Goal: Task Accomplishment & Management: Complete application form

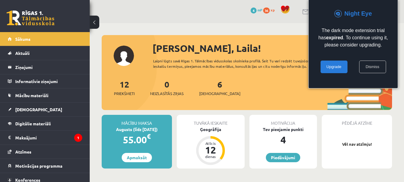
click at [369, 67] on link "Dismiss" at bounding box center [373, 66] width 27 height 13
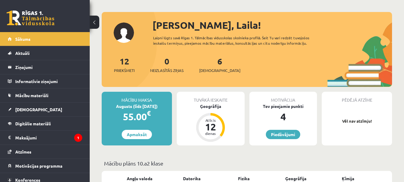
scroll to position [22, 0]
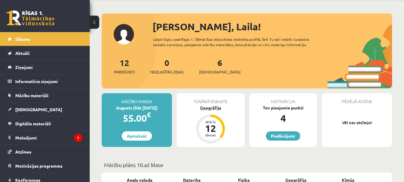
click at [213, 131] on div "12" at bounding box center [211, 128] width 18 height 10
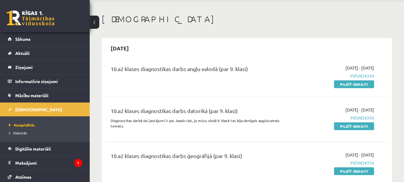
scroll to position [32, 0]
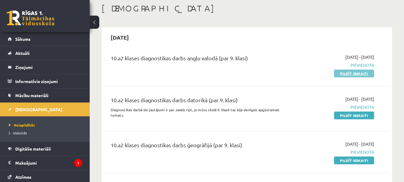
click at [364, 74] on link "Pildīt ieskaiti" at bounding box center [354, 73] width 40 height 8
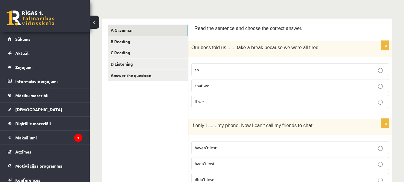
scroll to position [80, 0]
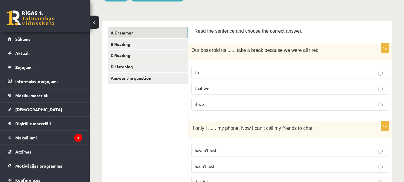
click at [306, 70] on p "to" at bounding box center [290, 72] width 191 height 6
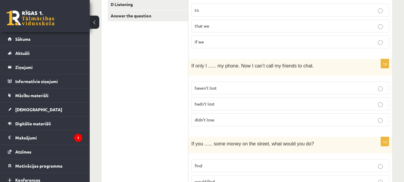
scroll to position [145, 0]
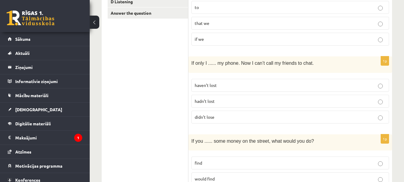
click at [197, 101] on span "hadn’t lost" at bounding box center [205, 100] width 20 height 5
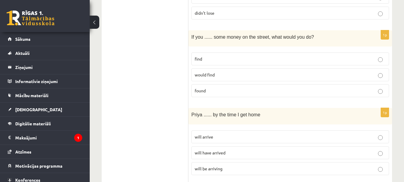
scroll to position [246, 0]
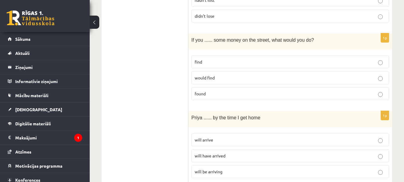
click at [193, 40] on span "If you ...... some money on the street, what would you do?" at bounding box center [253, 39] width 123 height 5
click at [198, 46] on div "If you ...... some money on the street, what would you do?" at bounding box center [291, 41] width 204 height 16
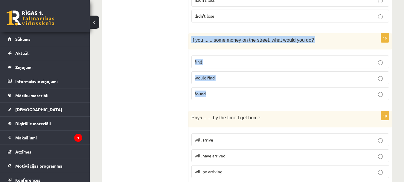
drag, startPoint x: 192, startPoint y: 40, endPoint x: 219, endPoint y: 98, distance: 64.4
click at [219, 98] on div "1p If you ...... some money on the street, what would you do? find would find f…" at bounding box center [291, 69] width 204 height 72
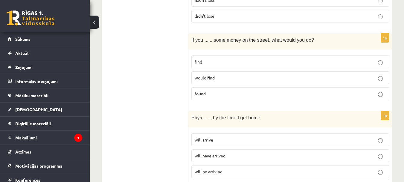
click at [216, 91] on p "found" at bounding box center [290, 93] width 191 height 6
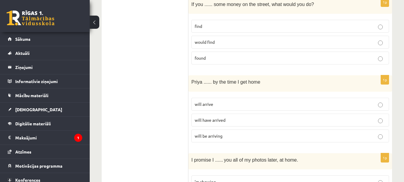
scroll to position [285, 0]
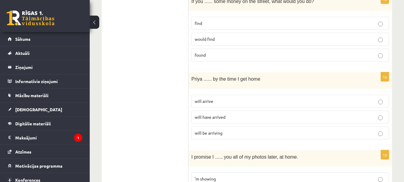
click at [252, 101] on p "will arrive" at bounding box center [290, 101] width 191 height 6
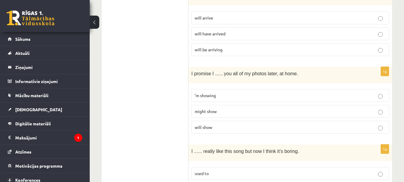
scroll to position [371, 0]
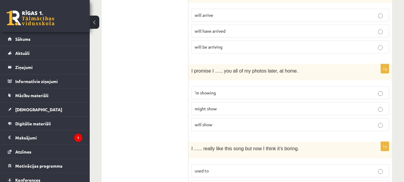
click at [256, 127] on p "will show" at bounding box center [290, 124] width 191 height 6
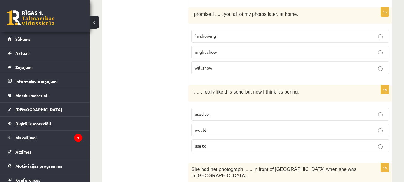
scroll to position [430, 0]
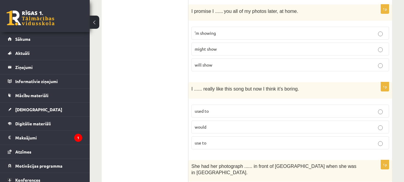
click at [326, 111] on p "used to" at bounding box center [290, 111] width 191 height 6
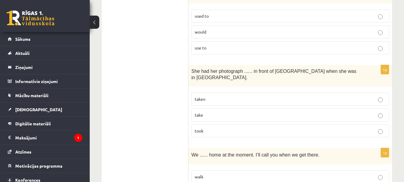
scroll to position [516, 0]
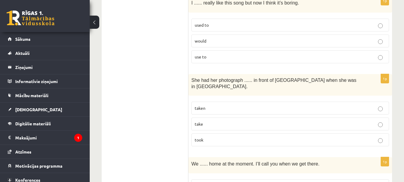
click at [273, 105] on p "taken" at bounding box center [290, 108] width 191 height 6
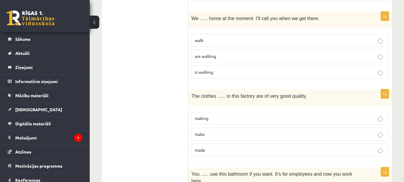
scroll to position [647, 0]
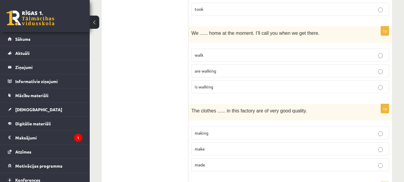
click at [248, 68] on p "are walking" at bounding box center [290, 71] width 191 height 6
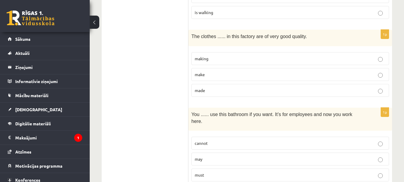
scroll to position [724, 0]
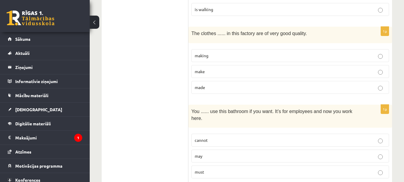
click at [268, 84] on p "made" at bounding box center [290, 87] width 191 height 6
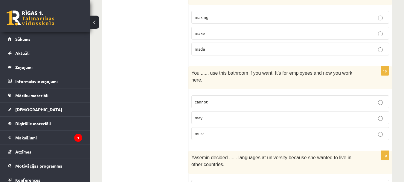
scroll to position [795, 0]
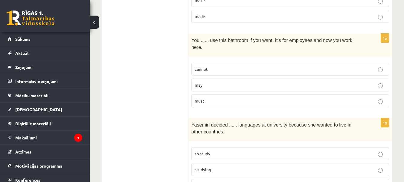
click at [304, 82] on p "may" at bounding box center [290, 85] width 191 height 6
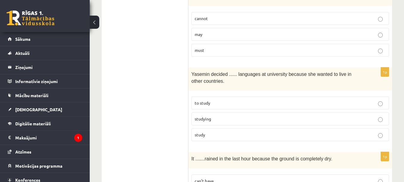
scroll to position [857, 0]
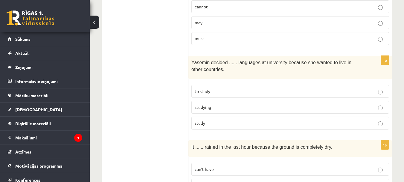
click at [363, 88] on p "to study" at bounding box center [290, 91] width 191 height 6
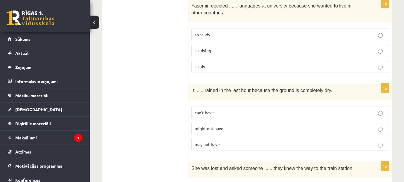
scroll to position [917, 0]
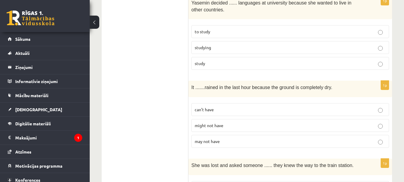
click at [246, 106] on p "can’t have" at bounding box center [290, 109] width 191 height 6
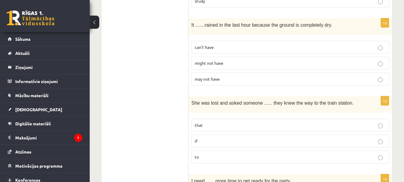
scroll to position [985, 0]
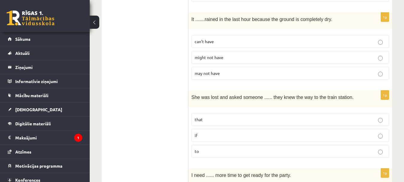
click at [291, 132] on p "if" at bounding box center [290, 135] width 191 height 6
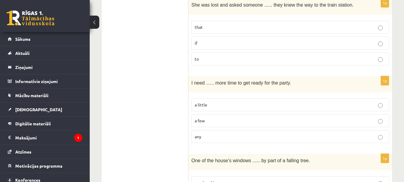
scroll to position [1083, 0]
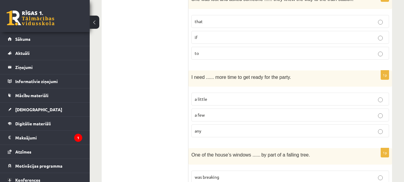
click at [239, 96] on p "a little" at bounding box center [290, 99] width 191 height 6
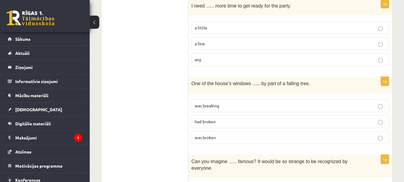
scroll to position [1166, 0]
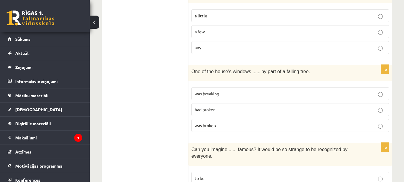
click at [225, 106] on p "had broken" at bounding box center [290, 109] width 191 height 6
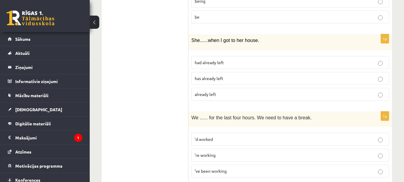
scroll to position [1362, 0]
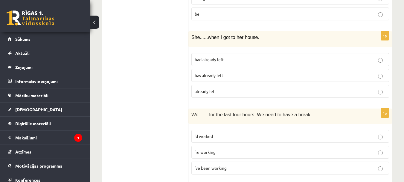
click at [213, 57] on span "had already left" at bounding box center [209, 59] width 29 height 5
click at [202, 165] on span "’ve been working" at bounding box center [211, 167] width 32 height 5
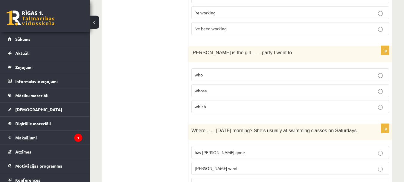
scroll to position [1513, 0]
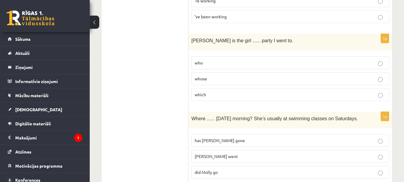
click at [273, 75] on p "whose" at bounding box center [290, 78] width 191 height 6
click at [335, 169] on p "did Molly go" at bounding box center [290, 172] width 191 height 6
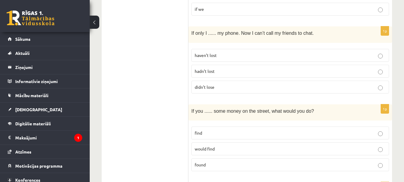
scroll to position [0, 0]
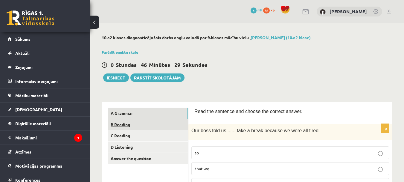
click at [157, 124] on link "B Reading" at bounding box center [148, 124] width 81 height 11
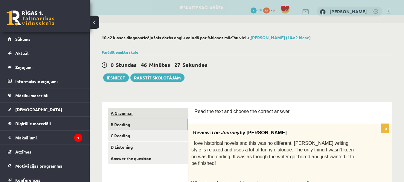
click at [154, 117] on link "A Grammar" at bounding box center [148, 112] width 81 height 11
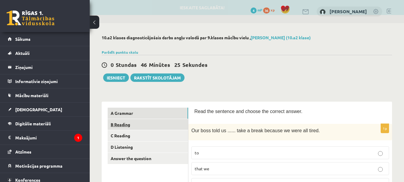
click at [150, 128] on link "B Reading" at bounding box center [148, 124] width 81 height 11
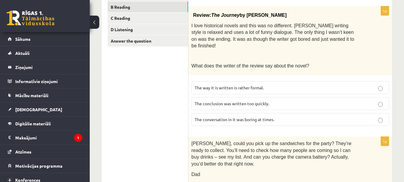
scroll to position [111, 0]
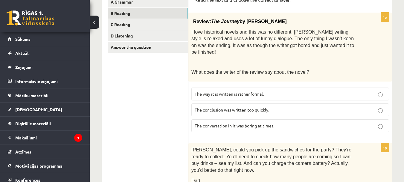
click at [380, 107] on p "The conclusion was written too quickly." at bounding box center [290, 110] width 191 height 6
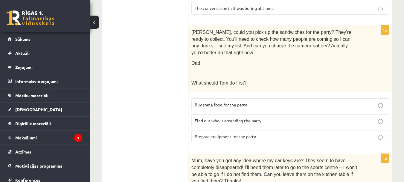
scroll to position [227, 0]
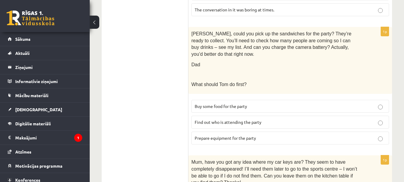
click at [303, 103] on p "Buy some food for the party" at bounding box center [290, 106] width 191 height 6
click at [203, 119] on span "Find out who is attending the party" at bounding box center [228, 121] width 67 height 5
click at [201, 103] on p "Buy some food for the party" at bounding box center [290, 106] width 191 height 6
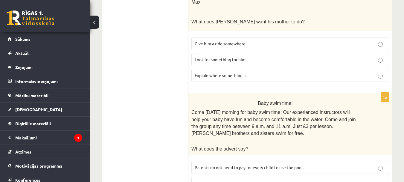
scroll to position [427, 0]
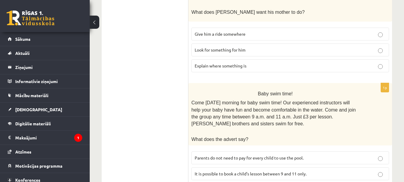
drag, startPoint x: 404, startPoint y: 117, endPoint x: 404, endPoint y: 113, distance: 4.9
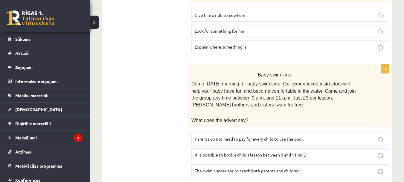
scroll to position [444, 0]
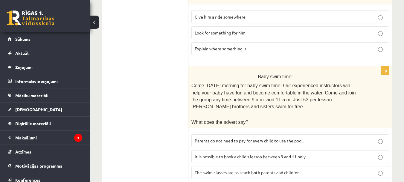
click at [302, 138] on span "Parents do not need to pay for every child to use the pool." at bounding box center [249, 140] width 109 height 5
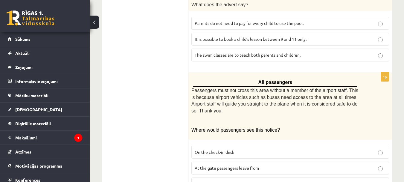
scroll to position [565, 0]
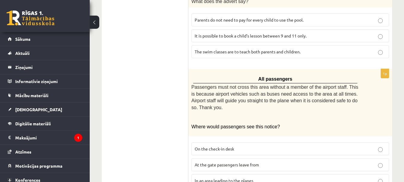
click at [332, 177] on p "In an area leading to the planes" at bounding box center [290, 180] width 191 height 6
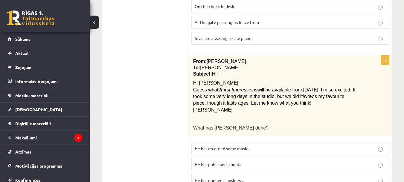
scroll to position [709, 0]
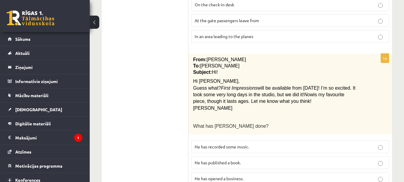
click at [302, 143] on p "He has recorded some music." at bounding box center [290, 146] width 191 height 6
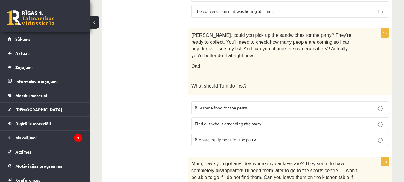
scroll to position [0, 0]
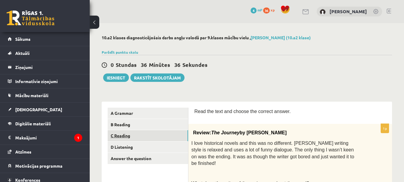
click at [164, 139] on link "C Reading" at bounding box center [148, 135] width 81 height 11
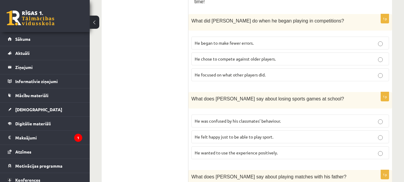
scroll to position [324, 0]
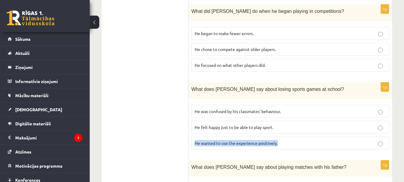
drag, startPoint x: 398, startPoint y: 105, endPoint x: 397, endPoint y: 118, distance: 13.0
click at [397, 118] on div "10.a2 klases diagnosticējošais darbs angļu valodā par 9.klases mācību vielu , L…" at bounding box center [247, 90] width 315 height 783
click at [401, 111] on div "10.a2 klases diagnosticējošais darbs angļu valodā par 9.klases mācību vielu , L…" at bounding box center [247, 90] width 315 height 783
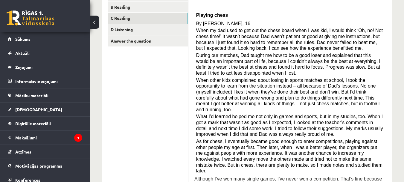
scroll to position [119, 0]
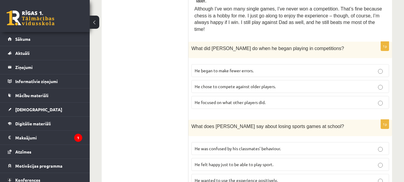
scroll to position [501, 0]
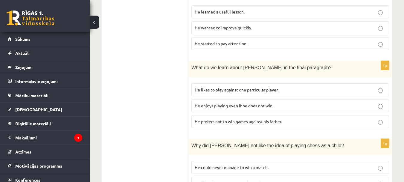
drag, startPoint x: 403, startPoint y: 139, endPoint x: 402, endPoint y: 154, distance: 15.0
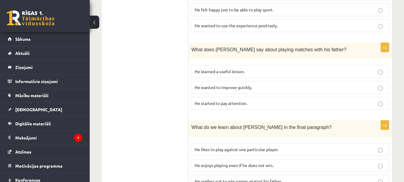
scroll to position [446, 0]
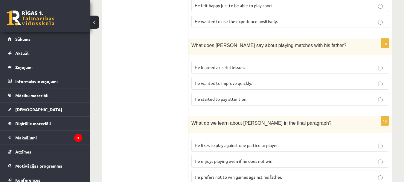
click at [375, 158] on p "He enjoys playing even if he does not win." at bounding box center [290, 161] width 191 height 6
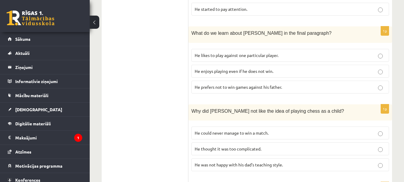
scroll to position [537, 0]
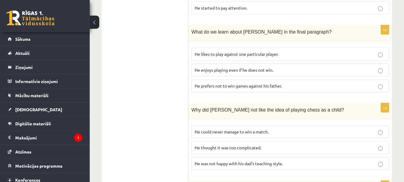
click at [304, 141] on label "He thought it was too complicated." at bounding box center [291, 147] width 198 height 13
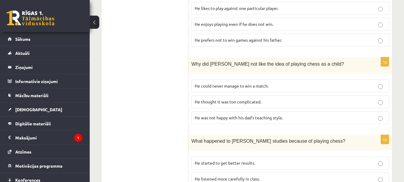
scroll to position [573, 0]
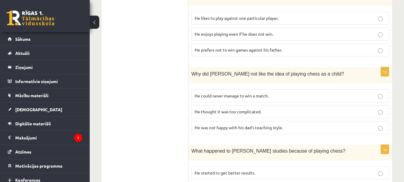
click at [384, 166] on label "He started to get better results." at bounding box center [291, 172] width 198 height 13
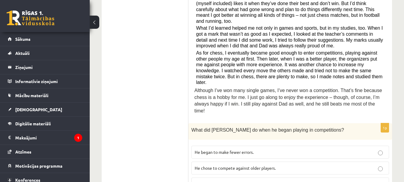
scroll to position [199, 0]
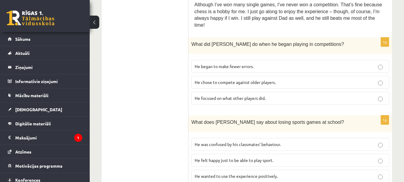
scroll to position [346, 0]
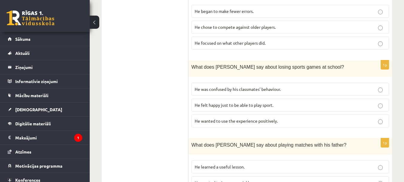
click at [285, 118] on p "He wanted to use the experience positively." at bounding box center [290, 121] width 191 height 6
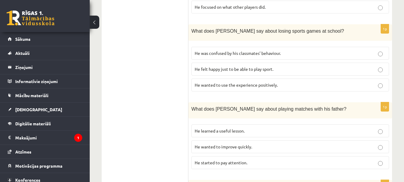
scroll to position [388, 0]
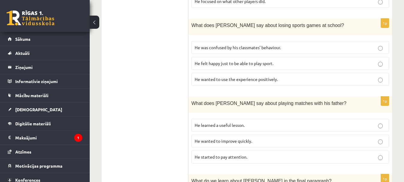
click at [275, 116] on fieldset "He learned a useful lesson. He wanted to improve quickly. He started to pay att…" at bounding box center [291, 140] width 198 height 49
click at [275, 119] on label "He learned a useful lesson." at bounding box center [291, 125] width 198 height 13
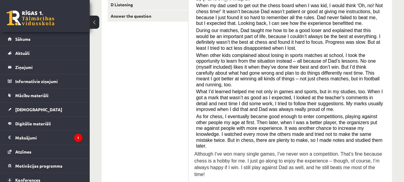
scroll to position [140, 0]
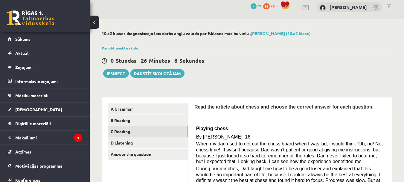
scroll to position [1, 0]
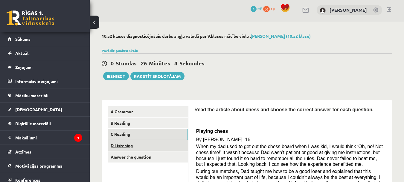
click at [169, 149] on link "D Listening" at bounding box center [148, 145] width 81 height 11
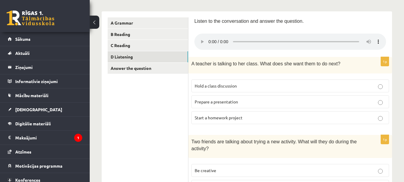
scroll to position [81, 0]
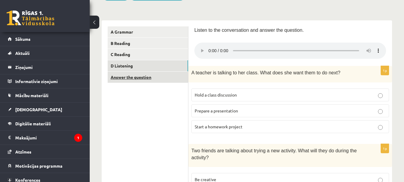
click at [160, 73] on link "Answer the question" at bounding box center [148, 77] width 81 height 11
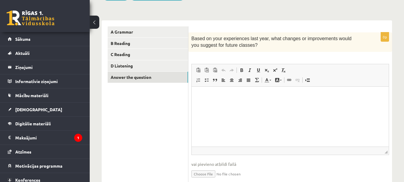
scroll to position [0, 0]
click at [215, 97] on p "Editor, wiswyg-editor-user-answer-47024778415980" at bounding box center [290, 95] width 185 height 6
click at [221, 95] on p "**********" at bounding box center [290, 95] width 185 height 6
click at [216, 95] on p "**********" at bounding box center [290, 95] width 185 height 6
click at [234, 97] on p "**********" at bounding box center [290, 95] width 185 height 6
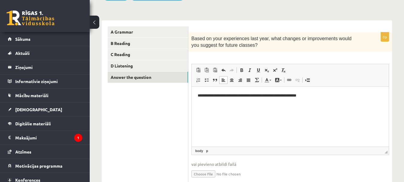
click at [273, 95] on p "**********" at bounding box center [290, 95] width 185 height 6
click at [309, 96] on p "**********" at bounding box center [290, 95] width 185 height 6
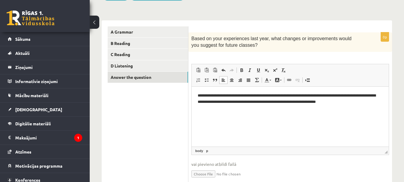
click at [297, 101] on p "**********" at bounding box center [290, 98] width 185 height 13
click at [373, 104] on p "**********" at bounding box center [290, 98] width 185 height 13
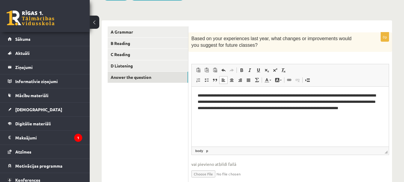
click at [209, 113] on p "**********" at bounding box center [290, 104] width 185 height 25
click at [206, 113] on p "**********" at bounding box center [290, 104] width 185 height 25
click at [225, 115] on p "**********" at bounding box center [290, 104] width 185 height 25
drag, startPoint x: 94, startPoint y: 0, endPoint x: 174, endPoint y: 25, distance: 83.9
click at [174, 25] on div "A Grammar B Reading C Reading D Listening Answer the question" at bounding box center [145, 107] width 87 height 174
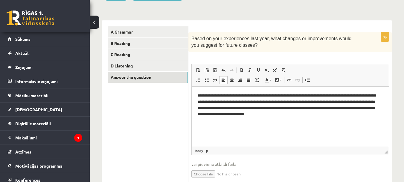
click at [326, 114] on p "**********" at bounding box center [290, 104] width 185 height 25
click at [339, 113] on p "**********" at bounding box center [290, 107] width 185 height 31
click at [304, 121] on p "**********" at bounding box center [290, 107] width 185 height 31
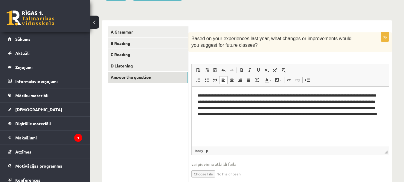
click at [255, 119] on p "**********" at bounding box center [290, 107] width 185 height 31
click at [254, 119] on p "**********" at bounding box center [290, 107] width 185 height 31
click at [302, 123] on p "**********" at bounding box center [290, 107] width 185 height 31
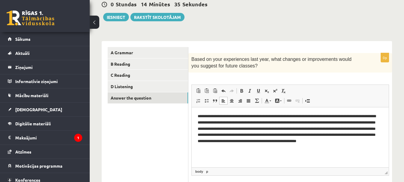
scroll to position [61, 0]
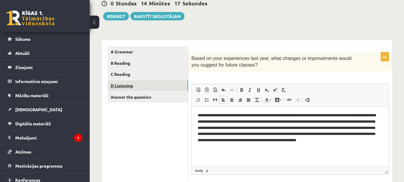
click at [144, 87] on link "D Listening" at bounding box center [148, 85] width 81 height 11
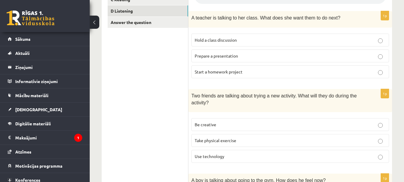
scroll to position [137, 0]
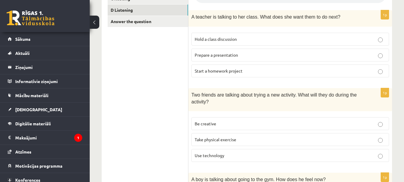
click at [278, 126] on p "Be creative" at bounding box center [290, 123] width 191 height 6
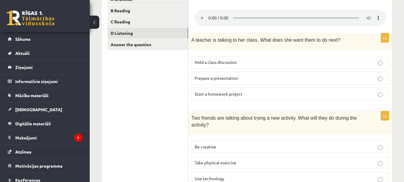
scroll to position [110, 0]
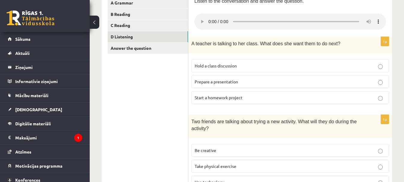
drag, startPoint x: 385, startPoint y: 98, endPoint x: 385, endPoint y: 101, distance: 3.1
click at [385, 101] on p "Start a homework project" at bounding box center [290, 97] width 191 height 6
drag, startPoint x: 394, startPoint y: 91, endPoint x: 400, endPoint y: 81, distance: 12.5
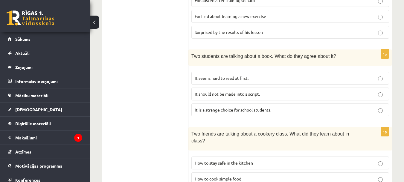
scroll to position [329, 0]
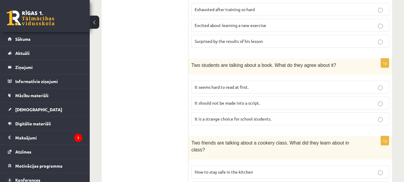
drag, startPoint x: 401, startPoint y: 125, endPoint x: 407, endPoint y: 112, distance: 14.5
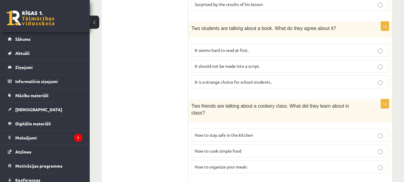
scroll to position [362, 0]
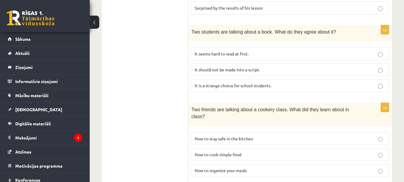
click at [374, 148] on label "How to cook simple food" at bounding box center [291, 154] width 198 height 13
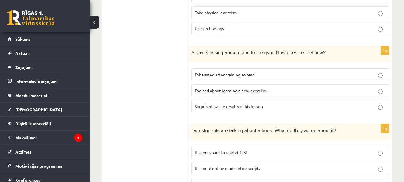
scroll to position [257, 0]
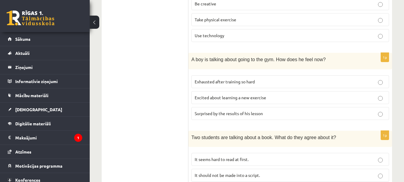
click at [303, 87] on label "Exhausted after training so hard" at bounding box center [291, 81] width 198 height 13
click at [382, 111] on p "Surprised by the results of his lesson" at bounding box center [290, 113] width 191 height 6
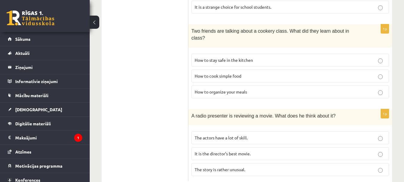
scroll to position [451, 0]
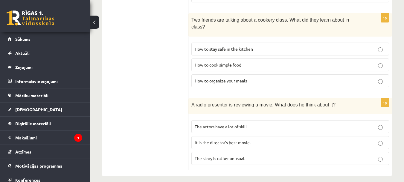
click at [308, 123] on p "The actors have a lot of skill." at bounding box center [290, 126] width 191 height 6
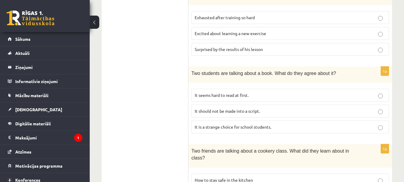
scroll to position [313, 0]
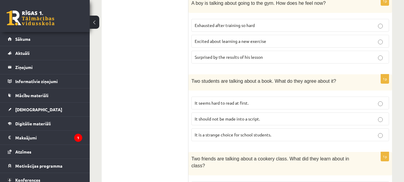
click at [381, 101] on p "It seems hard to read at first." at bounding box center [290, 103] width 191 height 6
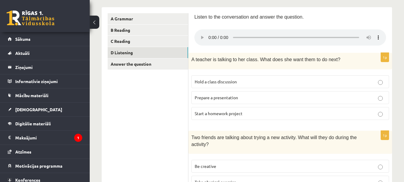
scroll to position [92, 0]
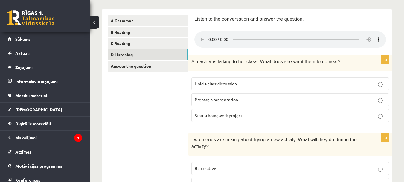
click at [309, 104] on label "Prepare a presentation" at bounding box center [291, 99] width 198 height 13
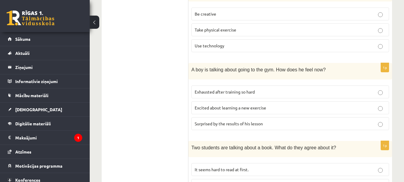
scroll to position [247, 0]
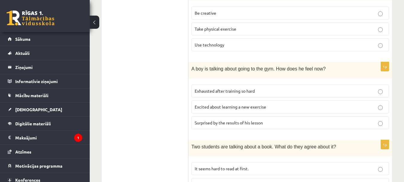
click at [403, 109] on div "10.a2 klases diagnosticējošais darbs angļu valodā par 9.klases mācību vielu , L…" at bounding box center [247, 84] width 315 height 616
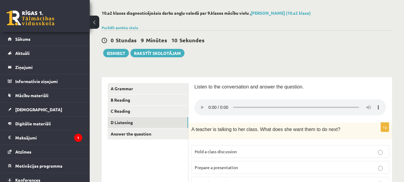
scroll to position [17, 0]
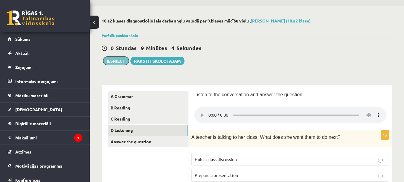
click at [118, 61] on button "Iesniegt" at bounding box center [116, 61] width 26 height 8
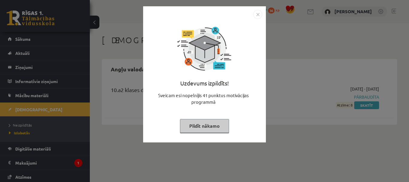
click at [289, 111] on div "Uzdevums izpildīts! Sveicam esi nopelnījis 41 punktus motivācijas programmā Pil…" at bounding box center [204, 91] width 409 height 182
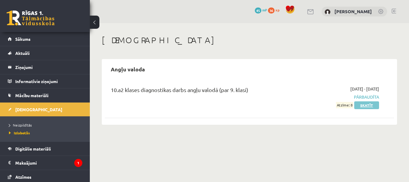
click at [373, 106] on link "Skatīt" at bounding box center [366, 105] width 25 height 8
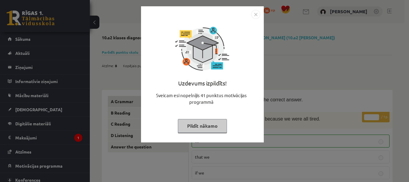
click at [351, 73] on div "Uzdevums izpildīts! Sveicam esi nopelnījis 41 punktus motivācijas programmā Pil…" at bounding box center [204, 91] width 409 height 182
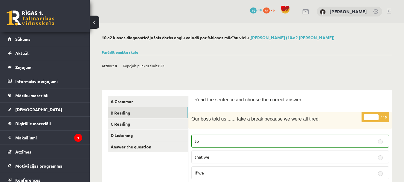
click at [166, 112] on link "B Reading" at bounding box center [148, 112] width 81 height 11
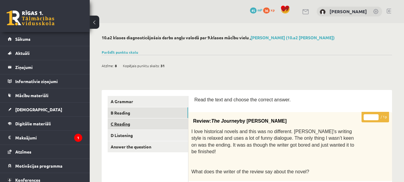
click at [140, 126] on link "C Reading" at bounding box center [148, 123] width 81 height 11
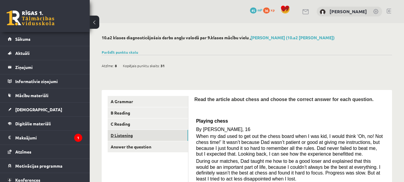
click at [157, 132] on link "D Listening" at bounding box center [148, 135] width 81 height 11
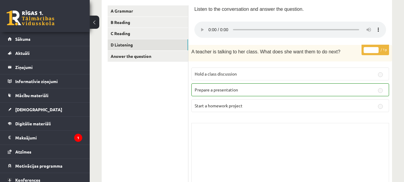
scroll to position [69, 0]
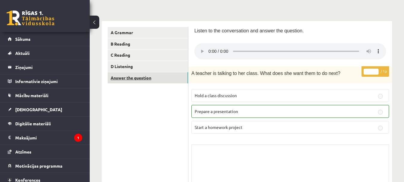
click at [153, 74] on link "Answer the question" at bounding box center [148, 77] width 81 height 11
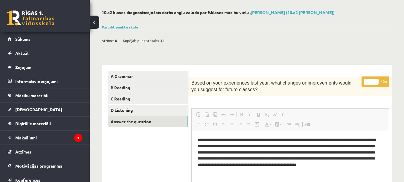
scroll to position [22, 0]
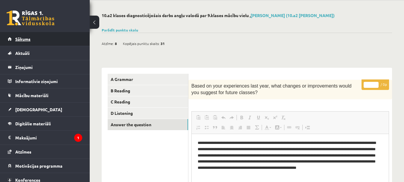
click at [51, 44] on link "Sākums" at bounding box center [45, 39] width 75 height 14
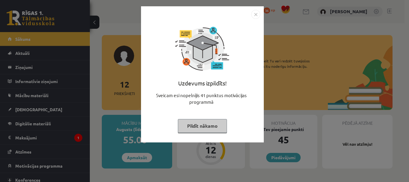
click at [254, 16] on img "Close" at bounding box center [255, 14] width 9 height 9
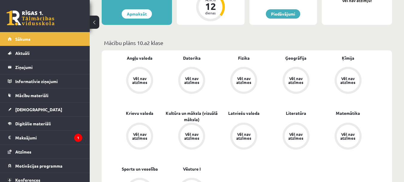
scroll to position [100, 0]
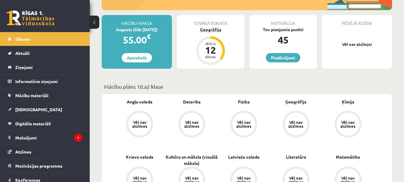
click at [209, 39] on div "Atlicis 12 dienas" at bounding box center [211, 51] width 24 height 24
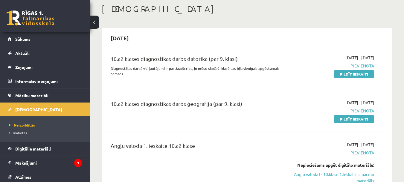
scroll to position [42, 0]
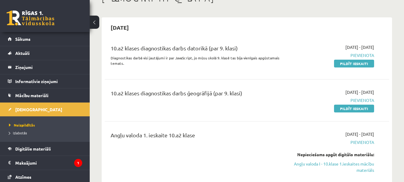
click at [248, 93] on div "10.a2 klases diagnostikas darbs ģeogrāfijā (par 9. klasi)" at bounding box center [197, 94] width 173 height 11
click at [235, 95] on div "10.a2 klases diagnostikas darbs ģeogrāfijā (par 9. klasi)" at bounding box center [197, 94] width 173 height 11
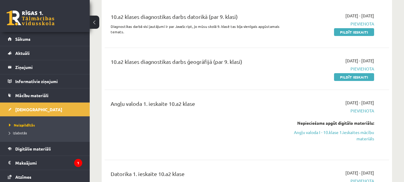
scroll to position [52, 0]
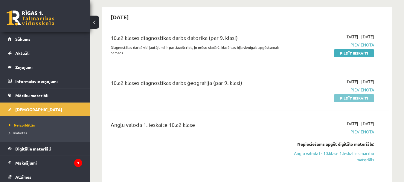
click at [364, 96] on link "Pildīt ieskaiti" at bounding box center [354, 98] width 40 height 8
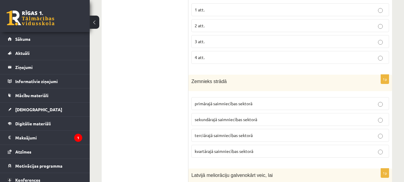
scroll to position [2400, 0]
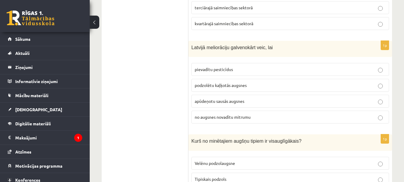
drag, startPoint x: 386, startPoint y: 154, endPoint x: 409, endPoint y: 149, distance: 22.7
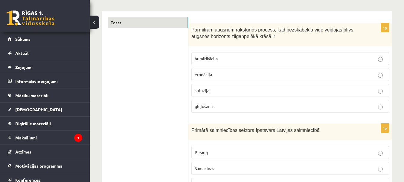
scroll to position [80, 0]
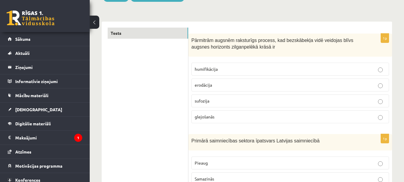
click at [229, 121] on label "glejošanās" at bounding box center [291, 116] width 198 height 13
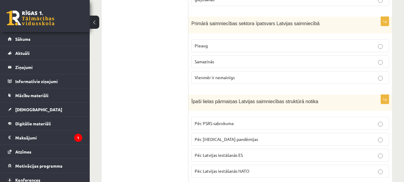
scroll to position [192, 0]
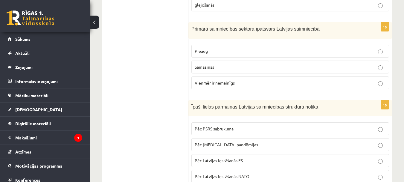
click at [223, 64] on p "Samazinās" at bounding box center [290, 67] width 191 height 6
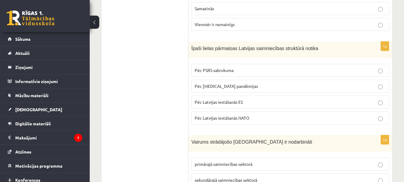
scroll to position [255, 0]
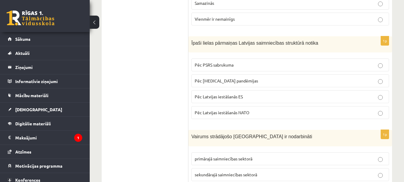
click at [216, 94] on p "Pēc Latvijas iestāšanās ES" at bounding box center [290, 96] width 191 height 6
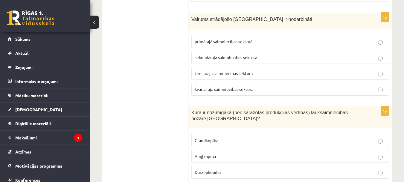
scroll to position [367, 0]
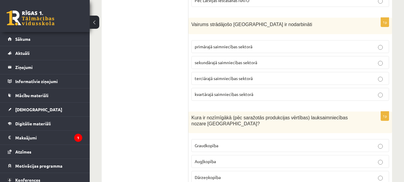
click at [234, 80] on span "terciārajā saimniecības sektorā" at bounding box center [224, 77] width 58 height 5
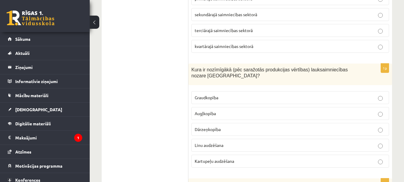
scroll to position [426, 0]
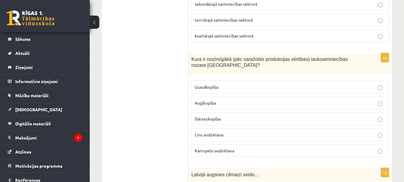
click at [201, 83] on label "Graudkopība" at bounding box center [291, 87] width 198 height 13
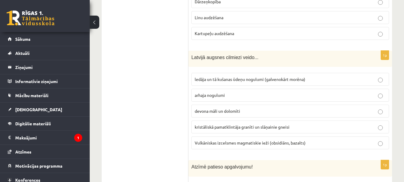
scroll to position [554, 0]
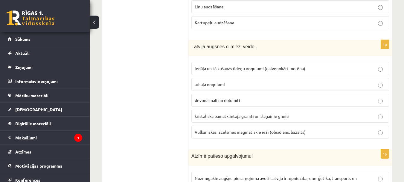
click at [278, 69] on span "ledāja un tā kušanas ūdeņu nogulumi (galvenokārt morēna)" at bounding box center [250, 68] width 111 height 5
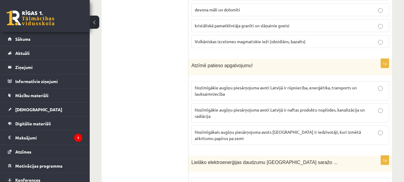
scroll to position [671, 0]
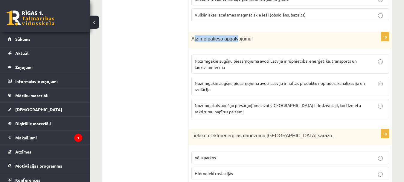
drag, startPoint x: 193, startPoint y: 39, endPoint x: 234, endPoint y: 46, distance: 41.0
click at [234, 46] on div "Atzīmē patieso apgalvojumu!" at bounding box center [291, 40] width 204 height 16
click at [203, 41] on span "Atzīmē patieso apgalvojumu!" at bounding box center [222, 38] width 61 height 5
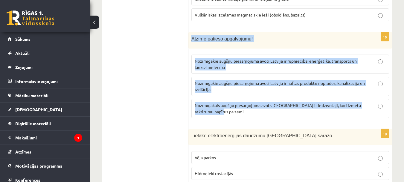
drag, startPoint x: 191, startPoint y: 37, endPoint x: 263, endPoint y: 114, distance: 105.5
click at [263, 114] on div "1p Atzīmē patieso apgalvojumu! Nozīmīgākie augšņu piesārņojuma avoti Latvijā ir…" at bounding box center [291, 77] width 204 height 91
copy div "Atzīmē patieso apgalvojumu! Nozīmīgākie augšņu piesārņojuma avoti Latvijā ir rū…"
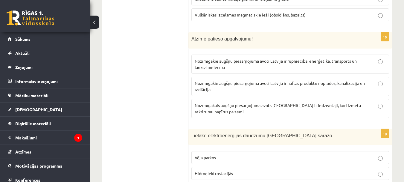
click at [304, 67] on p "Nozīmīgākie augšņu piesārņojuma avoti Latvijā ir rūpniecība, enerģētika, transp…" at bounding box center [290, 64] width 191 height 13
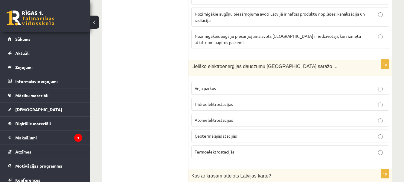
scroll to position [745, 0]
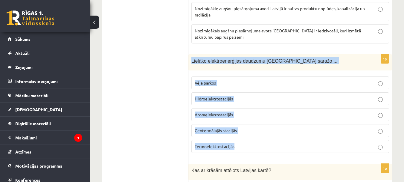
drag, startPoint x: 192, startPoint y: 62, endPoint x: 234, endPoint y: 146, distance: 93.6
click at [234, 146] on div "1p Lielāko elektroenerģijas daudzumu Latvijā saražo ... Vēja parkos Hidroelektr…" at bounding box center [291, 106] width 204 height 104
click at [234, 146] on span "Termoelektrostacijās" at bounding box center [215, 145] width 40 height 5
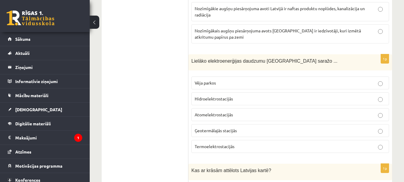
click at [232, 153] on label "Termoelektrostacijās" at bounding box center [291, 146] width 198 height 13
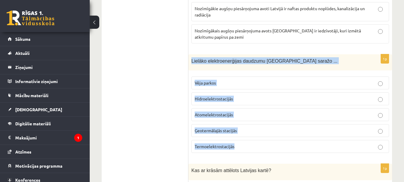
drag, startPoint x: 234, startPoint y: 146, endPoint x: 191, endPoint y: 60, distance: 96.5
click at [191, 60] on div "1p Lielāko elektroenerģijas daudzumu Latvijā saražo ... Vēja parkos Hidroelektr…" at bounding box center [291, 106] width 204 height 104
copy div "Lielāko elektroenerģijas daudzumu Latvijā saražo ... Vēja parkos Hidroelektrost…"
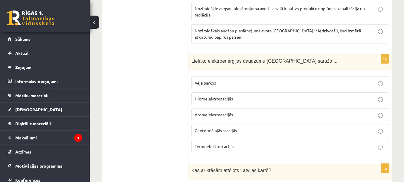
click at [218, 99] on span "Hidroelektrostacijās" at bounding box center [214, 98] width 38 height 5
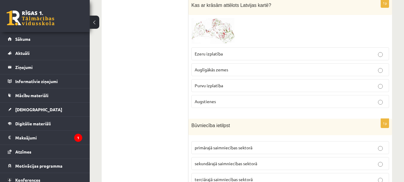
scroll to position [894, 0]
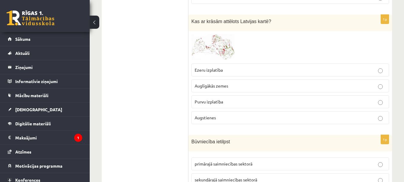
click at [221, 60] on img at bounding box center [214, 47] width 45 height 26
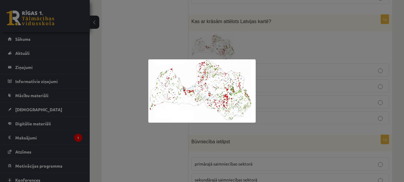
click at [207, 88] on img at bounding box center [201, 90] width 107 height 63
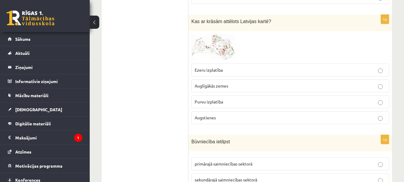
click at [216, 44] on span at bounding box center [215, 49] width 10 height 10
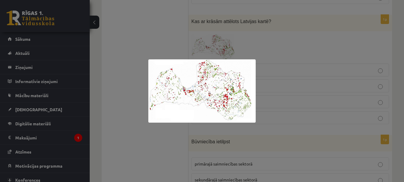
click at [280, 60] on div at bounding box center [202, 91] width 404 height 182
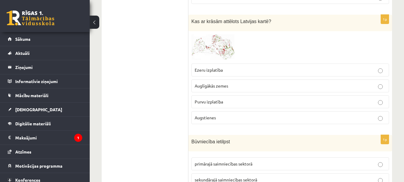
click at [233, 99] on p "Purvu izplatība" at bounding box center [290, 101] width 191 height 6
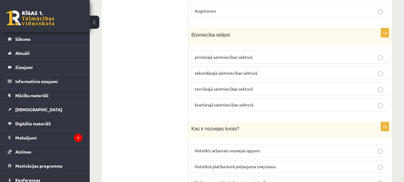
scroll to position [1006, 0]
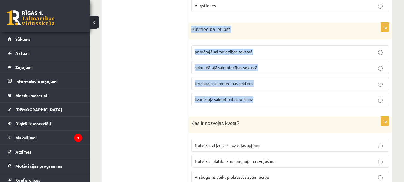
drag, startPoint x: 192, startPoint y: 29, endPoint x: 260, endPoint y: 103, distance: 100.4
click at [260, 103] on div "1p Būvniecība ietilpst primārajā saimniecības sektorā sekundārajā saimniecības …" at bounding box center [291, 67] width 204 height 88
copy div "Būvniecība ietilpst primārajā saimniecības sektorā sekundārajā saimniecības sek…"
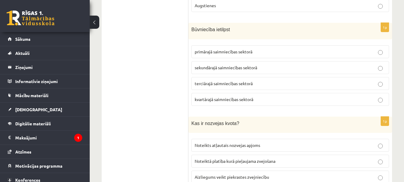
click at [208, 66] on span "sekundārajā saimniecības sektorā" at bounding box center [226, 67] width 63 height 5
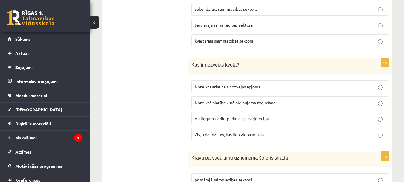
scroll to position [1091, 0]
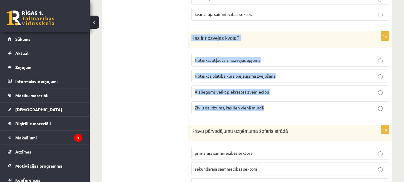
drag, startPoint x: 190, startPoint y: 38, endPoint x: 276, endPoint y: 108, distance: 110.6
click at [276, 108] on div "1p Kas ir nozvejas kvota? Noteikts atļautais nozvejas apjoms Noteiktā platība k…" at bounding box center [291, 75] width 204 height 88
copy div "Kas ir nozvejas kvota? Noteikts atļautais nozvejas apjoms Noteiktā platība kurā…"
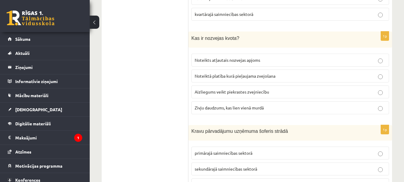
click at [209, 62] on span "Noteikts atļautais nozvejas apjoms" at bounding box center [228, 59] width 66 height 5
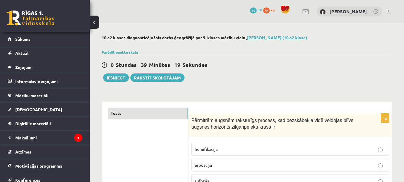
scroll to position [1077, 0]
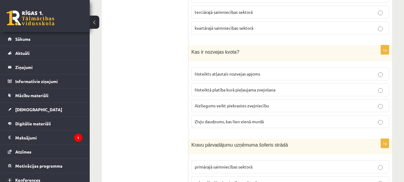
click at [336, 77] on p "Noteikts atļautais nozvejas apjoms" at bounding box center [290, 74] width 191 height 6
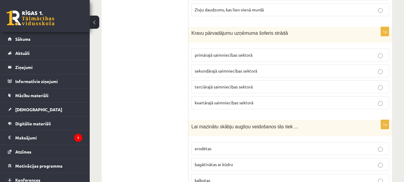
scroll to position [1205, 0]
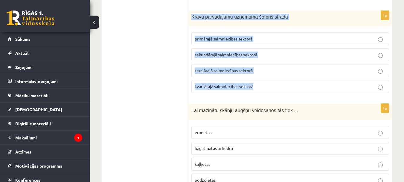
drag, startPoint x: 192, startPoint y: 18, endPoint x: 268, endPoint y: 94, distance: 107.5
click at [268, 94] on div "1p Kravu pārvadājumu uzņēmuma šoferis strādā primārajā saimniecības sektorā sek…" at bounding box center [291, 54] width 204 height 87
copy div "Kravu pārvadājumu uzņēmuma šoferis strādā primārajā saimniecības sektorā sekund…"
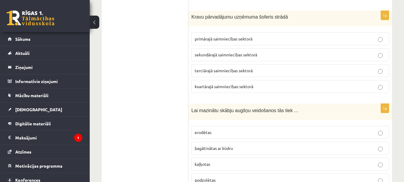
click at [207, 70] on span "terciārajā saimniecības sektorā" at bounding box center [224, 70] width 58 height 5
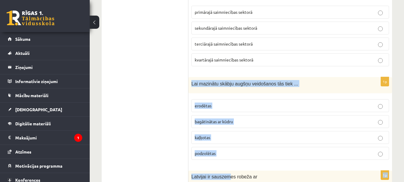
drag, startPoint x: 192, startPoint y: 111, endPoint x: 227, endPoint y: 178, distance: 75.7
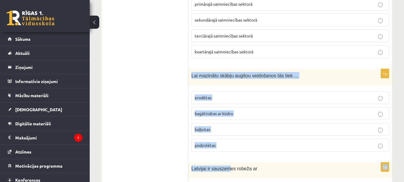
click at [229, 156] on div "1p Lai mazinātu skābju augšņu veidošanos tās tiek ... erodētas bagātinātas ar k…" at bounding box center [291, 113] width 204 height 88
drag, startPoint x: 222, startPoint y: 145, endPoint x: 192, endPoint y: 80, distance: 72.2
click at [192, 80] on div "1p Lai mazinātu skābju augšņu veidošanos tās tiek ... erodētas bagātinātas ar k…" at bounding box center [291, 113] width 204 height 88
copy div "Lai mazinātu skābju augšņu veidošanos tās tiek ... erodētas bagātinātas ar kūdr…"
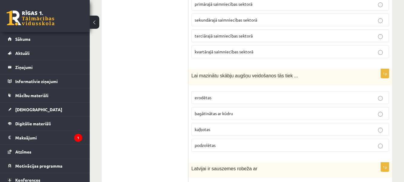
click at [195, 132] on p "kaļķotas" at bounding box center [290, 129] width 191 height 6
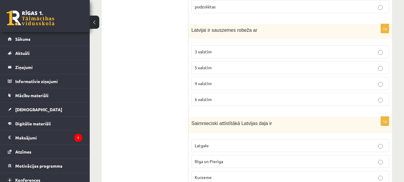
scroll to position [1399, 0]
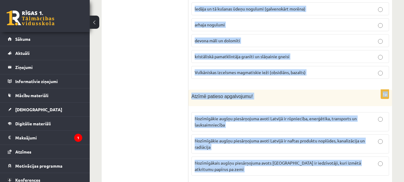
drag, startPoint x: 191, startPoint y: 8, endPoint x: 287, endPoint y: -14, distance: 98.5
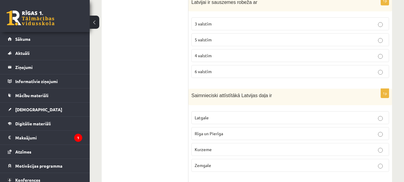
scroll to position [1347, 0]
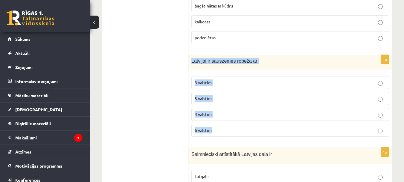
drag, startPoint x: 192, startPoint y: 60, endPoint x: 234, endPoint y: 128, distance: 79.8
click at [234, 128] on div "1p Latvijai ir sauszemes robeža ar 3 valstīm 5 valstīm 4 valstīm 6 valstīm" at bounding box center [291, 98] width 204 height 87
click at [234, 128] on p "6 valstīm" at bounding box center [290, 130] width 191 height 6
drag, startPoint x: 191, startPoint y: 59, endPoint x: 213, endPoint y: 130, distance: 74.7
click at [213, 130] on div "1p Latvijai ir sauszemes robeža ar 3 valstīm 5 valstīm 4 valstīm 6 valstīm" at bounding box center [291, 98] width 204 height 87
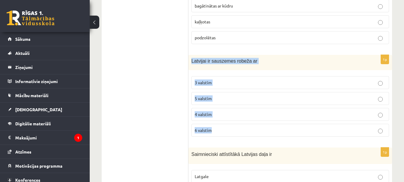
copy div "Latvijai ir sauszemes robeža ar 3 valstīm 5 valstīm 4 valstīm 6 valstīm"
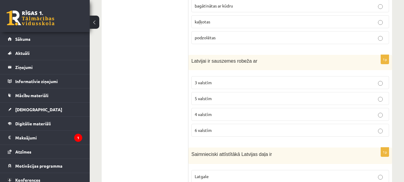
click at [218, 118] on label "4 valstīm" at bounding box center [291, 114] width 198 height 13
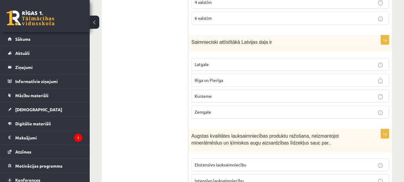
scroll to position [1480, 0]
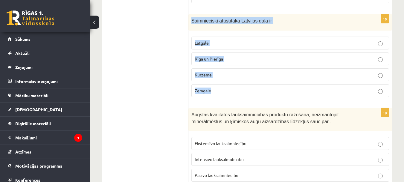
drag, startPoint x: 189, startPoint y: 20, endPoint x: 240, endPoint y: 85, distance: 82.7
click at [240, 85] on div "1p Saimnieciski attīstītākā Latvijas daļa ir Latgale Rīga un Pierīga Kurzeme Ze…" at bounding box center [291, 58] width 204 height 88
click at [201, 56] on label "Rīga un Pierīga" at bounding box center [291, 58] width 198 height 13
drag, startPoint x: 191, startPoint y: 19, endPoint x: 232, endPoint y: 87, distance: 79.1
click at [232, 87] on div "1p Saimnieciski attīstītākā Latvijas daļa ir Latgale Rīga un Pierīga Kurzeme Ze…" at bounding box center [291, 58] width 204 height 88
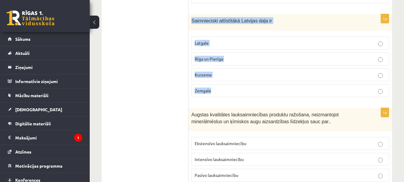
copy div "Saimnieciski attīstītākā Latvijas daļa ir Latgale Rīga un Pierīga Kurzeme Zemga…"
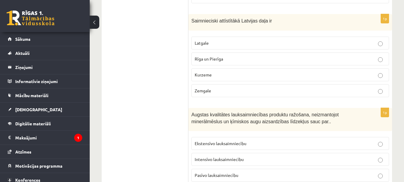
click at [171, 77] on ul "Tests" at bounding box center [148, 90] width 81 height 2927
click at [223, 57] on span "Rīga un Pierīga" at bounding box center [209, 58] width 28 height 5
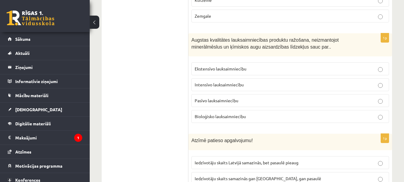
scroll to position [1560, 0]
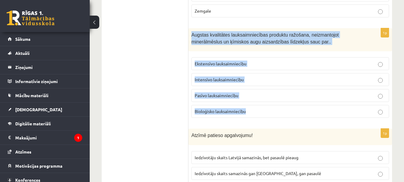
drag, startPoint x: 192, startPoint y: 34, endPoint x: 262, endPoint y: 117, distance: 108.4
click at [262, 117] on div "1p Augstas kvalitātes lauksaimniecības produktu ražošana, neizmantojot minerālm…" at bounding box center [291, 75] width 204 height 94
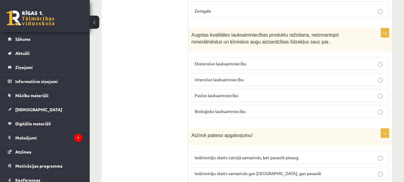
click at [158, 93] on ul "Tests" at bounding box center [148, 10] width 81 height 2927
click at [213, 116] on label "Bioloģisko lauksaimniecību" at bounding box center [291, 111] width 198 height 13
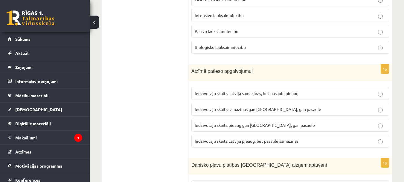
scroll to position [1640, 0]
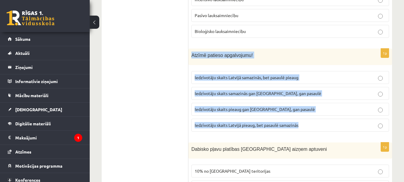
drag, startPoint x: 191, startPoint y: 54, endPoint x: 305, endPoint y: 129, distance: 136.2
click at [305, 129] on div "1p Atzīmē patieso apgalvojumu! Iedzīvotāju skaits Latvijā samazinās, bet pasaul…" at bounding box center [291, 92] width 204 height 88
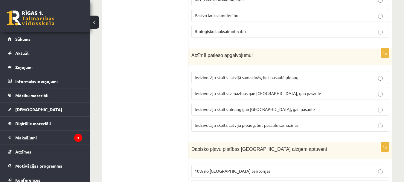
click at [208, 78] on span "Iedzīvotāju skaits Latvijā samazinās, bet pasaulē pieaug" at bounding box center [247, 77] width 104 height 5
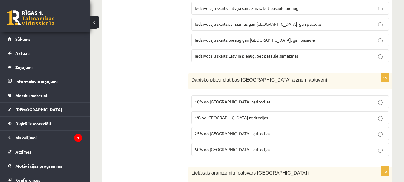
scroll to position [1720, 0]
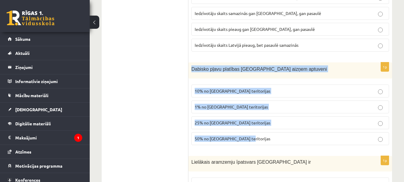
drag, startPoint x: 192, startPoint y: 70, endPoint x: 246, endPoint y: 136, distance: 85.1
click at [246, 136] on div "1p Dabisko pļavu platības Latvijā aizņem aptuveni 10% no Latvijas teritorijas 1…" at bounding box center [291, 106] width 204 height 88
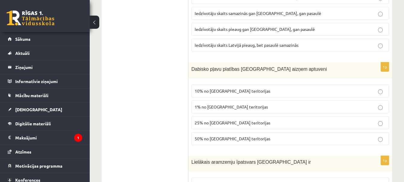
click at [234, 93] on span "10% no Latvijas teritorijas" at bounding box center [233, 90] width 76 height 5
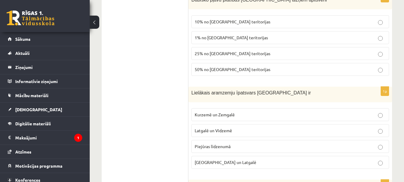
scroll to position [1821, 0]
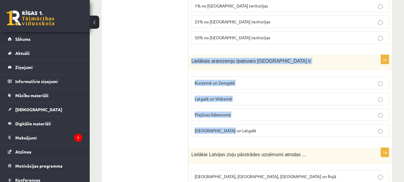
drag, startPoint x: 192, startPoint y: 60, endPoint x: 225, endPoint y: 128, distance: 75.1
click at [225, 128] on div "1p Lielākais aramzemju īpatsvars Latvijā ir Kurzemē un Zemgalē Latgalē un Vidze…" at bounding box center [291, 98] width 204 height 87
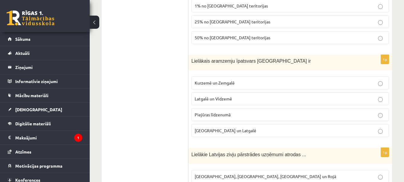
click at [223, 85] on span "Kurzemē un Zemgalē" at bounding box center [215, 82] width 40 height 5
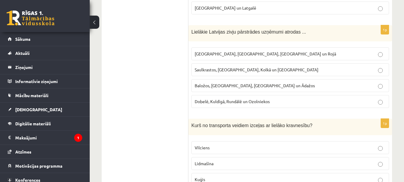
scroll to position [1954, 0]
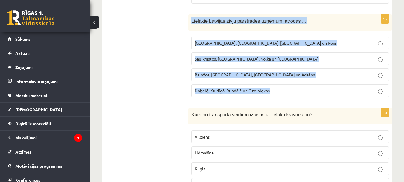
drag, startPoint x: 191, startPoint y: 21, endPoint x: 272, endPoint y: 98, distance: 111.8
click at [272, 98] on div "1p Lielākie Latvijas zivju pārstrādes uzņēmumi atrodas ... Rīgā, Liepājā, Salac…" at bounding box center [291, 58] width 204 height 88
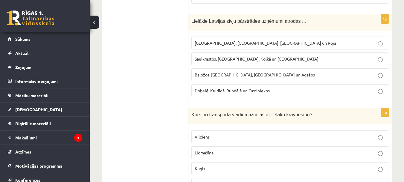
click at [215, 45] on span "Rīgā, Liepājā, Salacgrīvā un Rojā" at bounding box center [266, 42] width 142 height 5
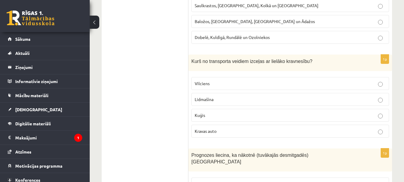
scroll to position [2044, 0]
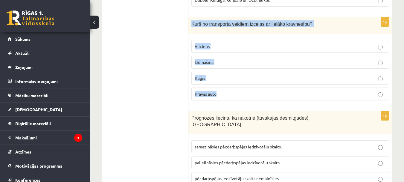
drag, startPoint x: 192, startPoint y: 24, endPoint x: 224, endPoint y: 91, distance: 74.8
click at [224, 91] on div "1p Kurš no transporta veidiem izceļas ar lielāko kravnesību? Vilciens Lidmašīna…" at bounding box center [291, 61] width 204 height 88
drag, startPoint x: 185, startPoint y: 101, endPoint x: 210, endPoint y: 83, distance: 30.0
click at [210, 83] on label "Kuģis" at bounding box center [291, 78] width 198 height 13
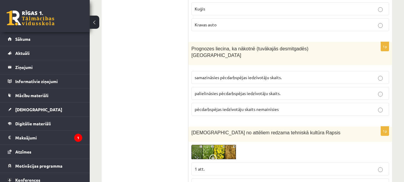
scroll to position [2119, 0]
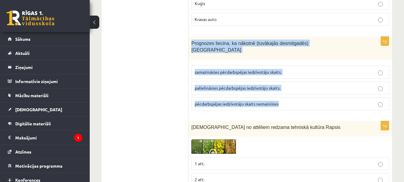
drag, startPoint x: 191, startPoint y: 43, endPoint x: 283, endPoint y: 102, distance: 108.9
click at [283, 102] on div "1p Prognozes liecina, ka nākotnē (tuvākajās desmitgadēs) Latvijā samazināsies p…" at bounding box center [291, 76] width 204 height 78
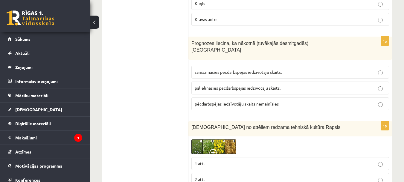
click at [210, 69] on span "samazināsies pēcdarbspējas iedzīvotāju skaits." at bounding box center [238, 71] width 87 height 5
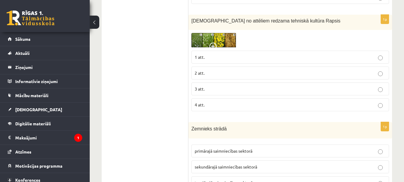
scroll to position [2220, 0]
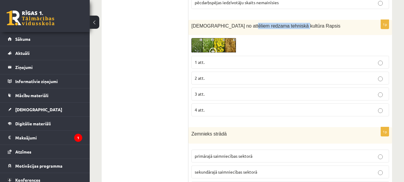
drag, startPoint x: 242, startPoint y: 19, endPoint x: 294, endPoint y: 18, distance: 51.8
click at [294, 23] on p "Kurā no attēliem redzama tehniskā kultūra Rapsis" at bounding box center [276, 26] width 168 height 6
click at [225, 91] on p "3 att." at bounding box center [290, 94] width 191 height 6
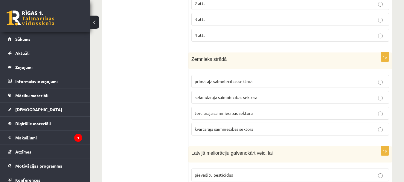
scroll to position [2311, 0]
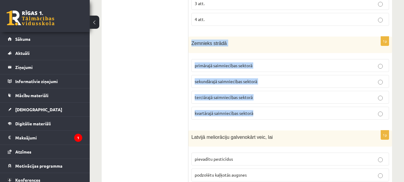
drag, startPoint x: 192, startPoint y: 36, endPoint x: 255, endPoint y: 107, distance: 95.2
click at [255, 107] on div "1p Zemnieks strādā primārajā saimniecības sektorā sekundārajā saimniecības sekt…" at bounding box center [291, 81] width 204 height 88
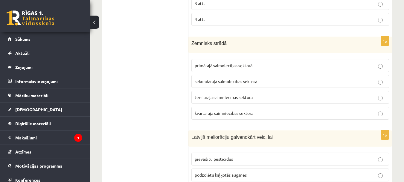
click at [210, 63] on span "primārajā saimniecības sektorā" at bounding box center [224, 65] width 58 height 5
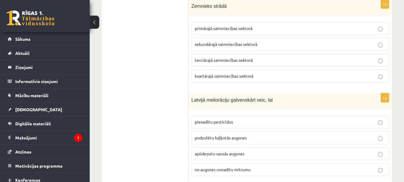
scroll to position [2380, 0]
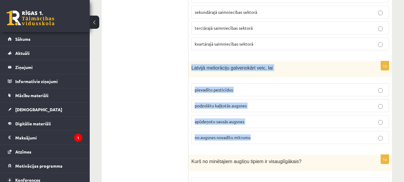
drag, startPoint x: 192, startPoint y: 63, endPoint x: 251, endPoint y: 127, distance: 87.7
click at [251, 127] on div "1p Latvijā meliorāciju galvenokārt veic, lai pievadītu pesticīdus podzolētu kaļ…" at bounding box center [291, 105] width 204 height 88
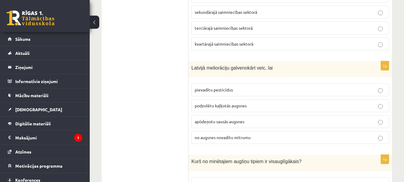
click at [212, 134] on span "no augsnes novadītu mitrumu" at bounding box center [223, 136] width 56 height 5
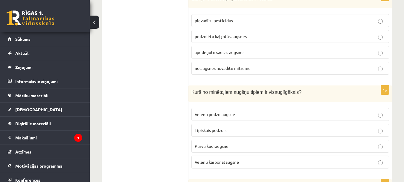
scroll to position [2454, 0]
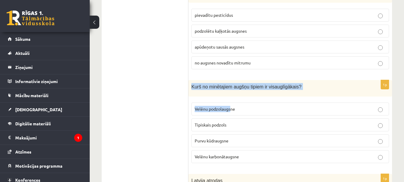
drag, startPoint x: 191, startPoint y: 78, endPoint x: 232, endPoint y: 106, distance: 49.0
click at [232, 106] on div "1p Kurš no minētajiem augšņu tipiem ir visauglīgākais? Velēnu podzolaugsne Tipi…" at bounding box center [291, 124] width 204 height 88
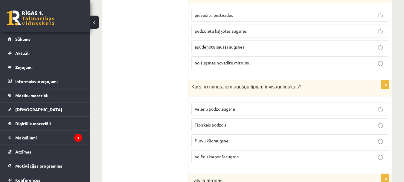
drag, startPoint x: 240, startPoint y: 133, endPoint x: 241, endPoint y: 142, distance: 8.7
click at [241, 142] on fieldset "Velēnu podzolaugsne Tipiskais podzols Purvu kūdraugsne Velēnu karbonātaugsne" at bounding box center [291, 131] width 198 height 65
click at [240, 142] on fieldset "Velēnu podzolaugsne Tipiskais podzols Purvu kūdraugsne Velēnu karbonātaugsne" at bounding box center [291, 131] width 198 height 65
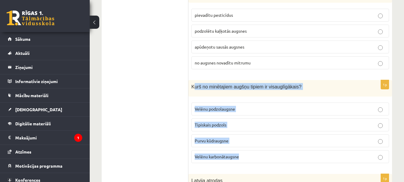
drag, startPoint x: 193, startPoint y: 79, endPoint x: 246, endPoint y: 147, distance: 85.6
click at [246, 147] on div "1p Kurš no minētajiem augšņu tipiem ir visauglīgākais? Velēnu podzolaugsne Tipi…" at bounding box center [291, 124] width 204 height 88
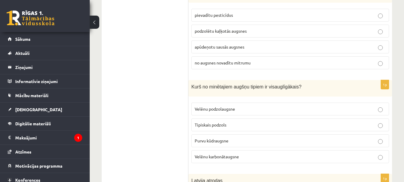
click at [193, 80] on div "Kurš no minētajiem augšņu tipiem ir visauglīgākais?" at bounding box center [291, 88] width 204 height 16
click at [194, 84] on div "Kurš no minētajiem augšņu tipiem ir visauglīgākais?" at bounding box center [291, 88] width 204 height 16
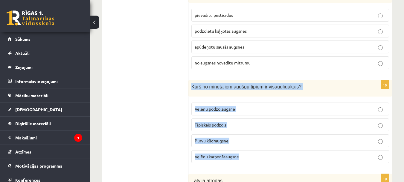
drag, startPoint x: 192, startPoint y: 80, endPoint x: 241, endPoint y: 148, distance: 83.6
click at [241, 148] on div "1p Kurš no minētajiem augšņu tipiem ir visauglīgākais? Velēnu podzolaugsne Tipi…" at bounding box center [291, 124] width 204 height 88
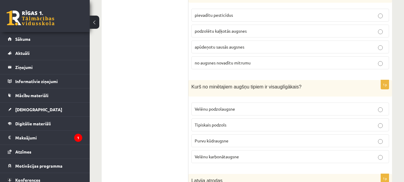
click at [203, 154] on span "Velēnu karbonātaugsne" at bounding box center [217, 156] width 44 height 5
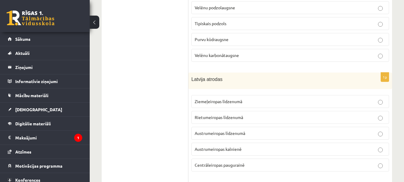
scroll to position [2560, 0]
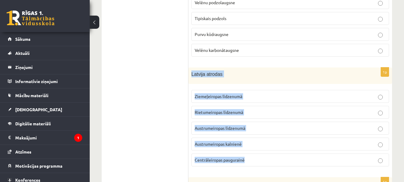
drag, startPoint x: 192, startPoint y: 67, endPoint x: 245, endPoint y: 149, distance: 97.5
click at [245, 149] on div "1p Latvija atrodas Ziemeļeiropas līdzenumā Rietumeiropas līdzenumā Austrumeirop…" at bounding box center [291, 119] width 204 height 104
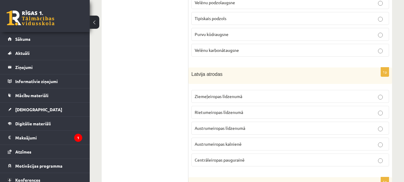
click at [204, 94] on label "Ziemeļeiropas līdzenumā" at bounding box center [291, 96] width 198 height 13
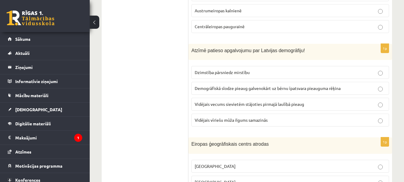
scroll to position [2699, 0]
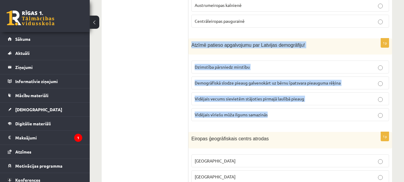
drag, startPoint x: 192, startPoint y: 37, endPoint x: 269, endPoint y: 109, distance: 104.8
click at [269, 109] on div "1p Atzīmē patieso apgalvojumu par Latvijas demogrāfiju! Dzimstība pārsniedz mir…" at bounding box center [291, 82] width 204 height 88
click at [201, 95] on p "Vidējais vecums sievietēm stājoties pirmajā laulībā pieaug" at bounding box center [290, 98] width 191 height 6
drag, startPoint x: 191, startPoint y: 39, endPoint x: 268, endPoint y: 110, distance: 105.0
click at [268, 110] on div "1p Atzīmē patieso apgalvojumu par Latvijas demogrāfiju! Dzimstība pārsniedz mir…" at bounding box center [291, 82] width 204 height 88
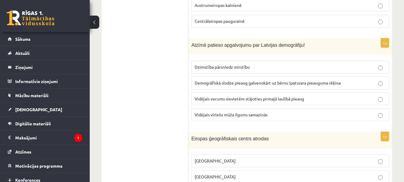
click at [203, 96] on span "Vidējais vecums sievietēm stājoties pirmajā laulībā pieaug" at bounding box center [250, 98] width 110 height 5
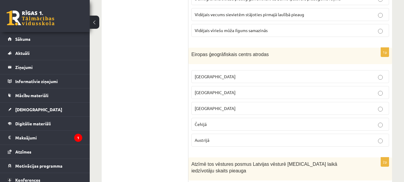
scroll to position [2767, 0]
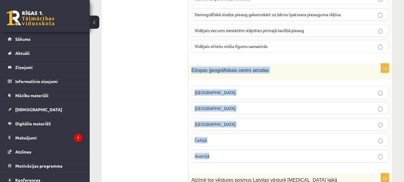
drag, startPoint x: 191, startPoint y: 62, endPoint x: 223, endPoint y: 141, distance: 85.6
click at [223, 141] on div "1p Eiropas ģeogrāfiskais centrs atrodas Latvijā Lietuvā Vācijā Čehijā Austrijā" at bounding box center [291, 115] width 204 height 104
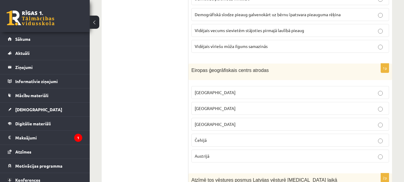
click at [222, 106] on label "Lietuvā" at bounding box center [291, 108] width 198 height 13
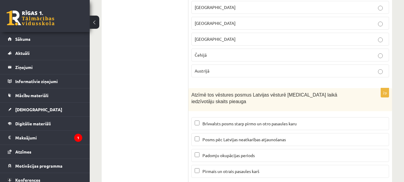
scroll to position [2858, 0]
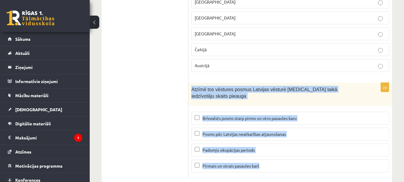
drag, startPoint x: 192, startPoint y: 82, endPoint x: 262, endPoint y: 160, distance: 104.7
click at [262, 160] on div "2p Atzīmē tos vēstures posmus Latvijas vēsturē kuru laikā iedzīvotāju skaits pi…" at bounding box center [291, 130] width 204 height 94
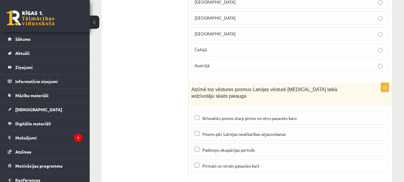
click at [218, 115] on p "Brīvvalsts posms starp pirmo un otro pasaules karu" at bounding box center [290, 118] width 191 height 6
click at [255, 143] on label "Padomju okupācijas periods" at bounding box center [291, 149] width 198 height 13
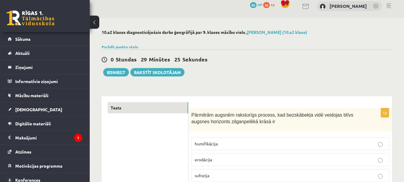
scroll to position [0, 0]
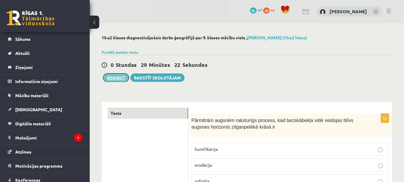
click at [119, 82] on button "Iesniegt" at bounding box center [116, 77] width 26 height 8
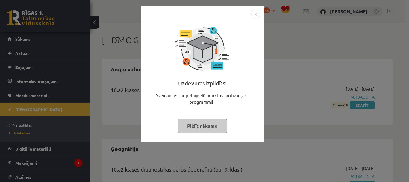
click at [279, 63] on div "Uzdevums izpildīts! Sveicam esi nopelnījis 40 punktus motivācijas programmā Pil…" at bounding box center [204, 91] width 409 height 182
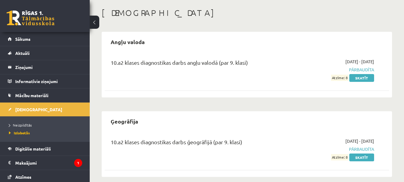
scroll to position [28, 0]
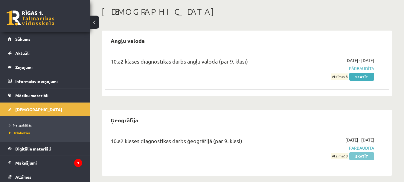
click at [368, 157] on link "Skatīt" at bounding box center [362, 156] width 25 height 8
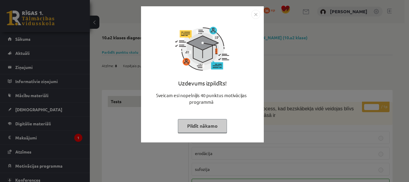
click at [311, 125] on div "Uzdevums izpildīts! Sveicam esi nopelnījis 40 punktus motivācijas programmā Pil…" at bounding box center [204, 91] width 409 height 182
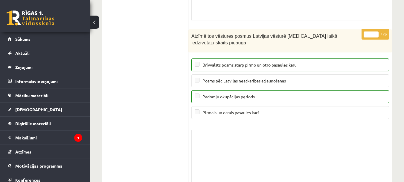
scroll to position [4911, 0]
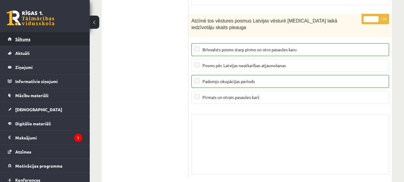
click at [55, 44] on link "Sākums" at bounding box center [45, 39] width 75 height 14
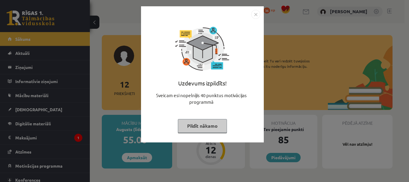
click at [124, 110] on div "Uzdevums izpildīts! Sveicam esi nopelnījis 40 punktus motivācijas programmā Pil…" at bounding box center [204, 91] width 409 height 182
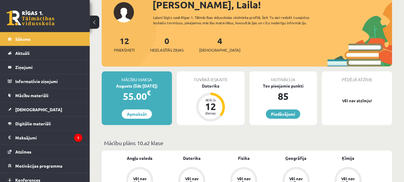
scroll to position [39, 0]
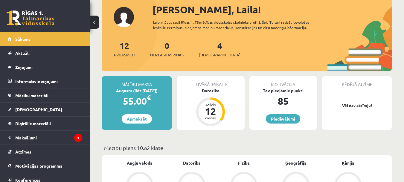
click at [217, 108] on div "12" at bounding box center [211, 111] width 18 height 10
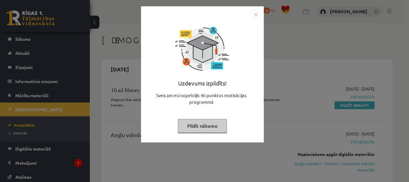
click at [275, 93] on div "Uzdevums izpildīts! Sveicam esi nopelnījis 40 punktus motivācijas programmā Pil…" at bounding box center [204, 91] width 409 height 182
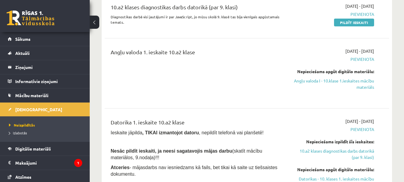
scroll to position [72, 0]
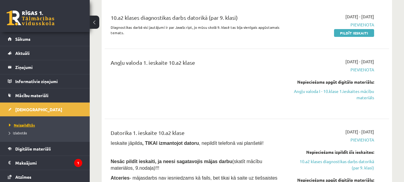
click at [32, 126] on span "Neizpildītās" at bounding box center [22, 124] width 26 height 5
click at [75, 41] on link "Sākums" at bounding box center [45, 39] width 75 height 14
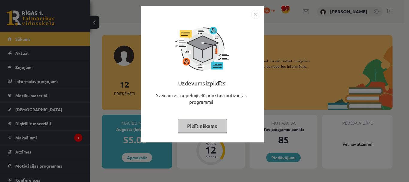
click at [300, 54] on div "Uzdevums izpildīts! Sveicam esi nopelnījis 40 punktus motivācijas programmā Pil…" at bounding box center [204, 91] width 409 height 182
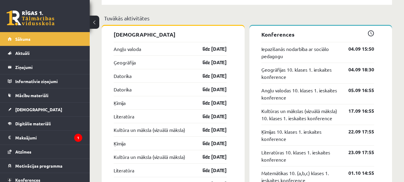
scroll to position [536, 0]
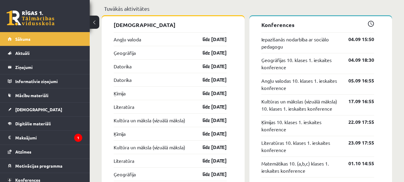
click at [188, 84] on div "Datorika līdz 15.09.25" at bounding box center [170, 79] width 113 height 13
click at [201, 81] on link "līdz 15.09.25" at bounding box center [209, 79] width 35 height 7
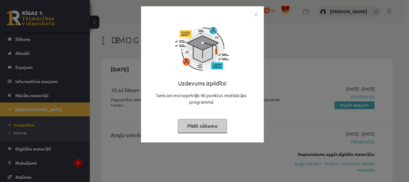
click at [310, 78] on div "Uzdevums izpildīts! Sveicam esi nopelnījis 40 punktus motivācijas programmā Pil…" at bounding box center [204, 91] width 409 height 182
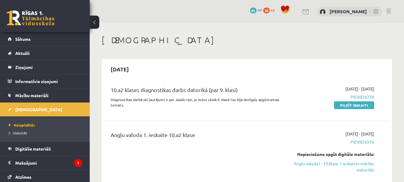
click at [285, 96] on div "10.a2 klases diagnostikas darbs datorikā (par 9. klasi) Diagnostikas darbā visi…" at bounding box center [197, 98] width 182 height 25
click at [356, 95] on span "Pievienota" at bounding box center [333, 97] width 82 height 6
click at [350, 102] on link "Pildīt ieskaiti" at bounding box center [354, 105] width 40 height 8
click at [219, 91] on div "10.a2 klases diagnostikas darbs datorikā (par 9. klasi)" at bounding box center [197, 91] width 173 height 11
click at [266, 97] on p "Diagnostikas darbā visi jautājumi ir par JavaScript, jo mūsu skolā 9. klasē tas…" at bounding box center [197, 102] width 173 height 11
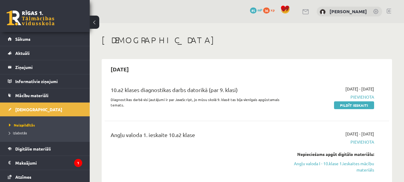
click at [131, 70] on h2 "2025-09-15" at bounding box center [120, 69] width 30 height 14
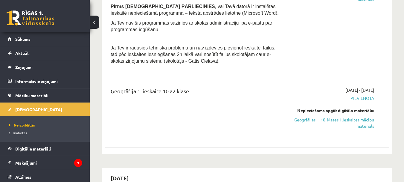
scroll to position [186, 0]
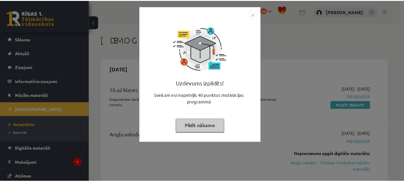
scroll to position [186, 0]
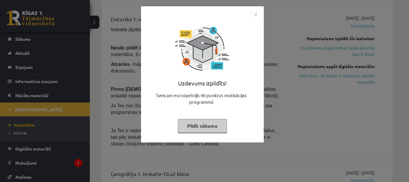
click at [257, 16] on img "Close" at bounding box center [255, 14] width 9 height 9
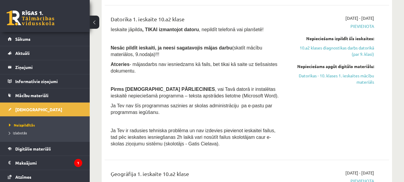
click at [301, 40] on div "Nepieciešams izpildīt šīs ieskaites:" at bounding box center [333, 38] width 82 height 6
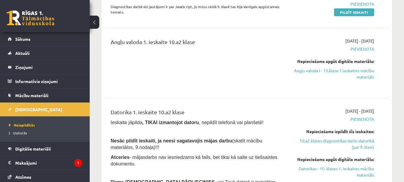
scroll to position [82, 0]
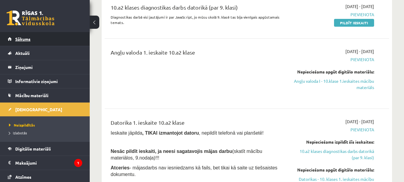
click at [61, 45] on link "Sākums" at bounding box center [45, 39] width 75 height 14
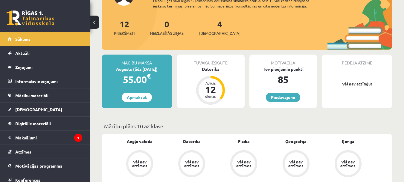
scroll to position [70, 0]
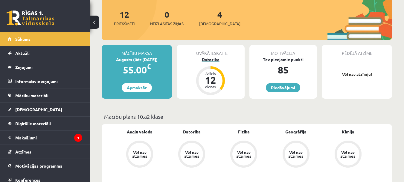
click at [214, 82] on div "12" at bounding box center [211, 80] width 18 height 10
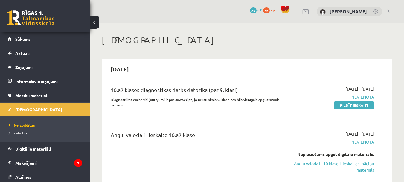
click at [257, 11] on span "85" at bounding box center [253, 10] width 7 height 6
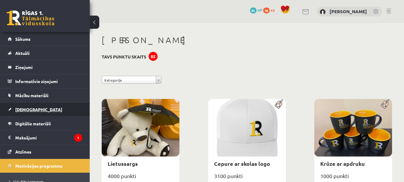
click at [25, 104] on link "[DEMOGRAPHIC_DATA]" at bounding box center [45, 109] width 75 height 14
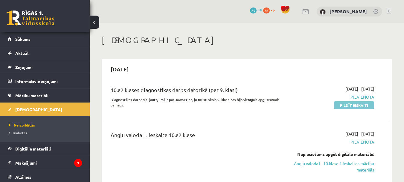
click at [342, 107] on link "Pildīt ieskaiti" at bounding box center [354, 105] width 40 height 8
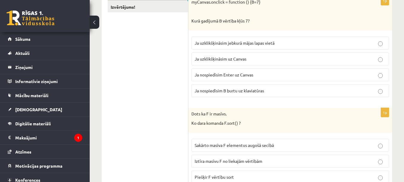
scroll to position [103, 0]
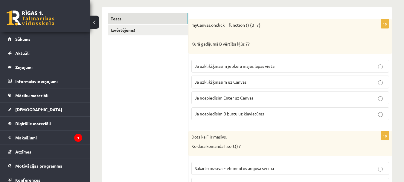
click at [191, 25] on div "myCanvas.onclick = function () {B=7} Kurā gadījumā B vērtība kļūs 7?" at bounding box center [291, 36] width 204 height 34
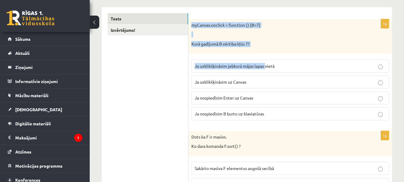
drag, startPoint x: 191, startPoint y: 25, endPoint x: 265, endPoint y: 72, distance: 87.4
click at [265, 72] on div "1p myCanvas.onclick = function () {B=7} Kurā gadījumā B vērtība kļūs 7? Ja uzkl…" at bounding box center [291, 72] width 204 height 106
click at [272, 43] on p "Kurā gadījumā B vērtība kļūs 7?" at bounding box center [276, 44] width 168 height 6
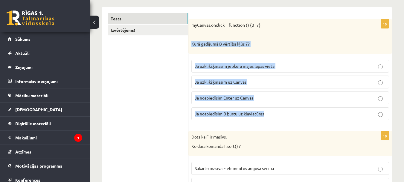
drag, startPoint x: 191, startPoint y: 41, endPoint x: 264, endPoint y: 110, distance: 101.2
click at [264, 110] on div "1p myCanvas.onclick = function () {B=7} Kurā gadījumā B vērtība kļūs 7? Ja uzkl…" at bounding box center [291, 72] width 204 height 106
copy div "Kurā gadījumā B vērtība kļūs 7? Ja uzklikšķināsim jebkurā mājas lapas vietā Ja …"
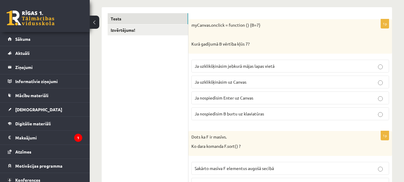
click at [292, 36] on p at bounding box center [276, 34] width 168 height 6
click at [218, 113] on span "Ja nospiedīsim B burtu uz klaviatūras" at bounding box center [229, 113] width 69 height 5
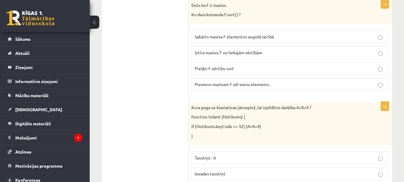
scroll to position [229, 0]
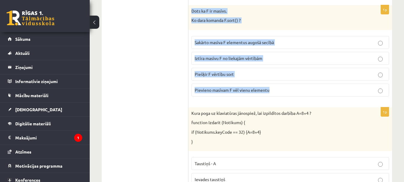
drag, startPoint x: 191, startPoint y: 10, endPoint x: 272, endPoint y: 87, distance: 112.0
click at [272, 87] on div "1p Dots ka F ir masīvs. Ko dara komanda F.sort() ? Sakārto masīva F elementus a…" at bounding box center [291, 53] width 204 height 96
copy div "Dots ka F ir masīvs. Ko dara komanda F.sort() ? Sakārto masīva F elementus augo…"
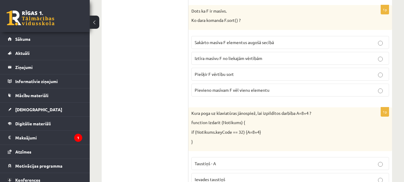
click at [218, 39] on label "Sakārto masīva F elementus augošā secībā" at bounding box center [291, 42] width 198 height 13
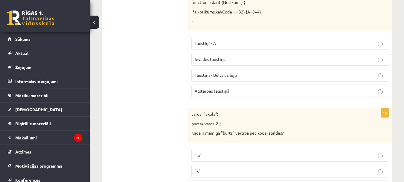
scroll to position [315, 0]
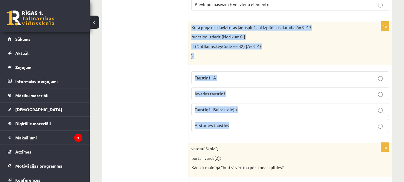
drag, startPoint x: 191, startPoint y: 26, endPoint x: 249, endPoint y: 121, distance: 111.3
click at [249, 121] on div "1p Kura poga uz klaviatūras jānospiež, lai izpildītos darbība A=8+4 ? function …" at bounding box center [291, 79] width 204 height 115
copy div "Kura poga uz klaviatūras jānospiež, lai izpildītos darbība A=8+4 ? function Izd…"
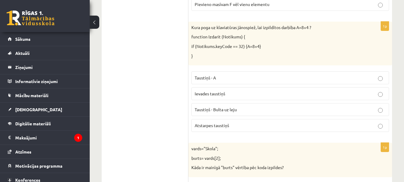
drag, startPoint x: 139, startPoint y: 59, endPoint x: 241, endPoint y: 119, distance: 118.6
click at [189, 116] on div "1p Kura poga uz klaviatūras jānospiež, lai izpildītos darbība A=8+4 ? function …" at bounding box center [291, 79] width 204 height 115
click at [201, 128] on p "Atstarpes taustiņš" at bounding box center [290, 125] width 191 height 6
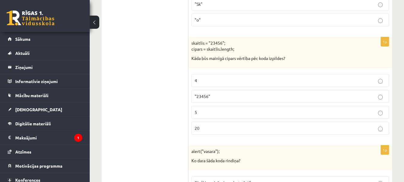
scroll to position [515, 0]
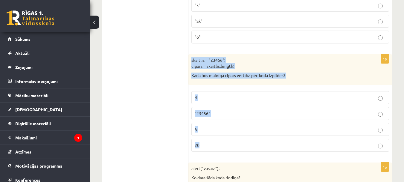
drag, startPoint x: 192, startPoint y: 59, endPoint x: 215, endPoint y: 144, distance: 88.5
click at [215, 144] on div "1p skaitlis = "23456"; cipars = skaitlis.length; Kāda būs mainīgā cipars vērtīb…" at bounding box center [291, 105] width 204 height 102
copy div "skaitlis = "23456"; cipars = skaitlis.length; Kāda būs mainīgā cipars vērtība p…"
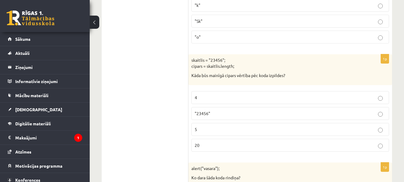
click at [196, 128] on span "5" at bounding box center [196, 128] width 2 height 5
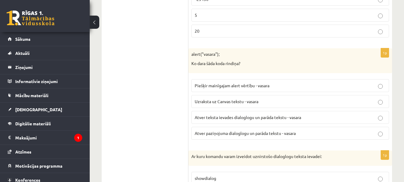
scroll to position [634, 0]
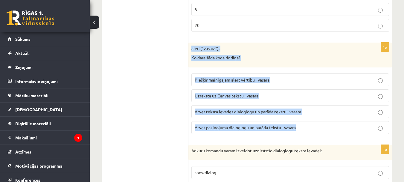
drag, startPoint x: 192, startPoint y: 47, endPoint x: 299, endPoint y: 127, distance: 133.9
click at [299, 127] on div "1p alert("vasara"); Ko dara šāda koda rindiņa? Piešķir mainīgajam alert vērtību…" at bounding box center [291, 91] width 204 height 96
copy div "alert("vasara"); Ko dara šāda koda rindiņa? Piešķir mainīgajam alert vērtību - …"
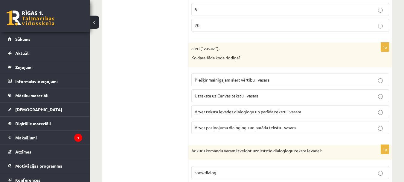
click at [239, 129] on span "Atver paziņojuma dialoglogu un parāda tekstu - vasara" at bounding box center [245, 127] width 101 height 5
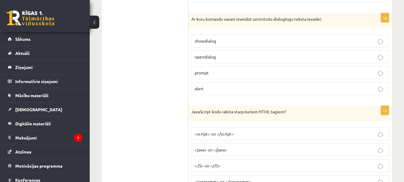
scroll to position [760, 0]
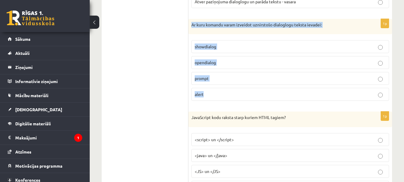
drag, startPoint x: 192, startPoint y: 23, endPoint x: 223, endPoint y: 90, distance: 73.8
click at [223, 90] on div "1p Ar kuru komandu varam izveidot uznirstošo dialoglogu teksta ievadei: showdia…" at bounding box center [291, 62] width 204 height 87
copy div "Ar kuru komandu varam izveidot uznirstošo dialoglogu teksta ievadei: showdialog…"
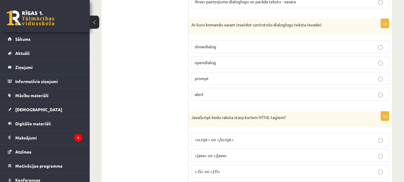
drag, startPoint x: 156, startPoint y: 83, endPoint x: 172, endPoint y: 107, distance: 28.9
click at [209, 82] on label "prompt" at bounding box center [291, 78] width 198 height 13
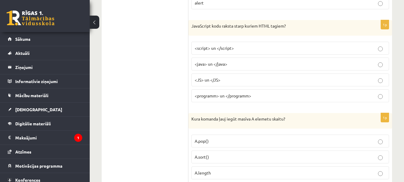
scroll to position [846, 0]
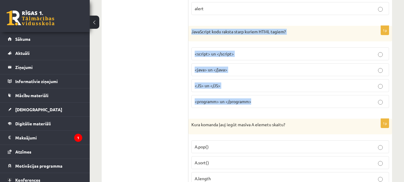
drag, startPoint x: 192, startPoint y: 30, endPoint x: 254, endPoint y: 102, distance: 94.7
click at [254, 102] on div "1p JavaScript kodu raksta starp kuriem HTML tagiem? <script> un </script> <java…" at bounding box center [291, 69] width 204 height 87
copy div "JavaScript kodu raksta starp kuriem HTML tagiem? <script> un </script> <java> u…"
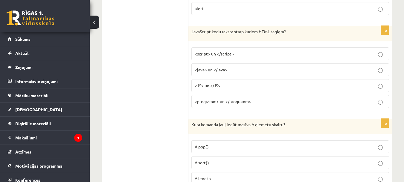
click at [206, 53] on span "<script> un </script>" at bounding box center [214, 53] width 39 height 5
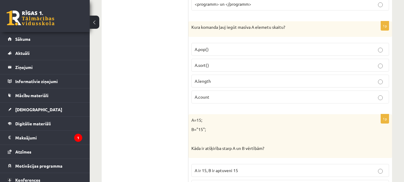
scroll to position [937, 0]
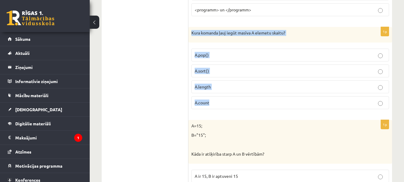
drag, startPoint x: 190, startPoint y: 31, endPoint x: 217, endPoint y: 96, distance: 69.9
click at [217, 96] on div "1p Kura komanda ļauj iegūt masīva A elemetu skaitu? A.pop() A.sort() A.length A…" at bounding box center [291, 70] width 204 height 87
copy div "Kura komanda ļauj iegūt masīva A elemetu skaitu? A.pop() A.sort() A.length A.co…"
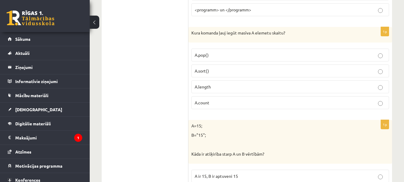
click at [196, 84] on span "A.length" at bounding box center [203, 86] width 16 height 5
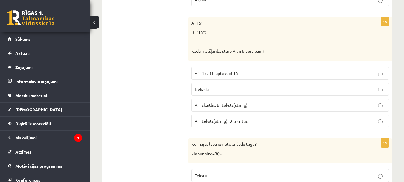
scroll to position [1051, 0]
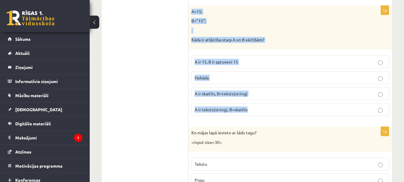
drag, startPoint x: 191, startPoint y: 10, endPoint x: 248, endPoint y: 107, distance: 111.9
click at [248, 107] on div "1p A=15; B="15"; Kāda ir atšķirība starp A un B vērtībām? A ir 15, B ir aptuven…" at bounding box center [291, 63] width 204 height 115
copy div "A=15; B="15"; Kāda ir atšķirība starp A un B vērtībām? A ir 15, B ir aptuveni 1…"
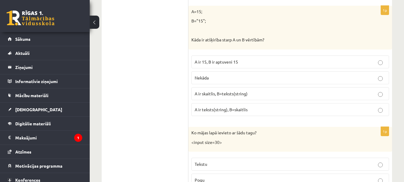
click at [211, 95] on span "A ir skaitlis, B=teksts(string)" at bounding box center [221, 93] width 53 height 5
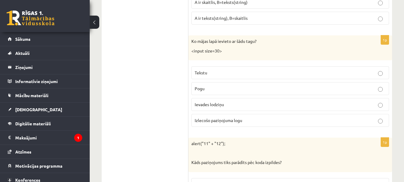
scroll to position [1148, 0]
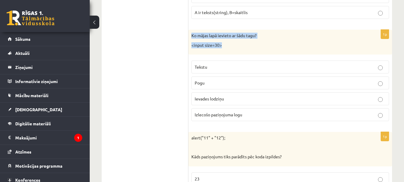
drag, startPoint x: 192, startPoint y: 35, endPoint x: 224, endPoint y: 46, distance: 33.5
click at [224, 46] on div "Ko mājas lapā ievieto ar šādu tagu? <input size=30>" at bounding box center [291, 42] width 204 height 25
click at [227, 45] on p "<input size=30>" at bounding box center [276, 45] width 168 height 6
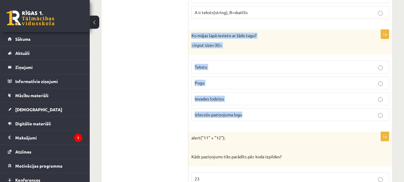
drag, startPoint x: 192, startPoint y: 34, endPoint x: 242, endPoint y: 114, distance: 94.4
click at [242, 114] on div "1p Ko mājas lapā ievieto ar šādu tagu? <input size=30> Tekstu Pogu Ievades lodz…" at bounding box center [291, 78] width 204 height 96
copy div "Ko mājas lapā ievieto ar šādu tagu? <input size=30> Tekstu Pogu Ievades lodziņu…"
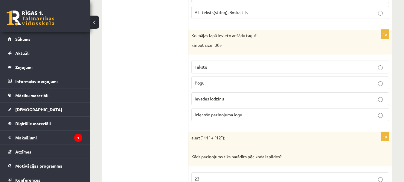
click at [213, 100] on span "Ievades lodziņu" at bounding box center [209, 98] width 29 height 5
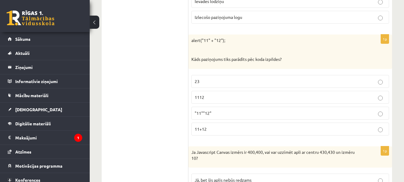
scroll to position [1251, 0]
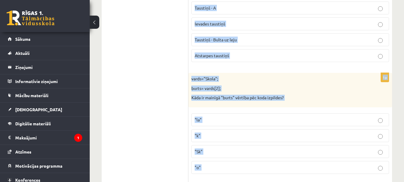
drag, startPoint x: 192, startPoint y: 34, endPoint x: 409, endPoint y: -36, distance: 228.1
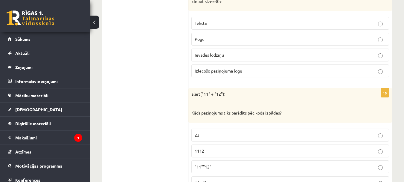
scroll to position [1226, 0]
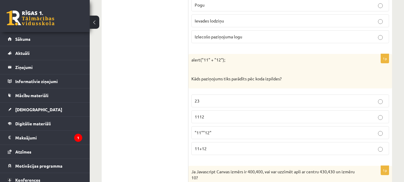
drag, startPoint x: 407, startPoint y: 24, endPoint x: 403, endPoint y: 79, distance: 54.9
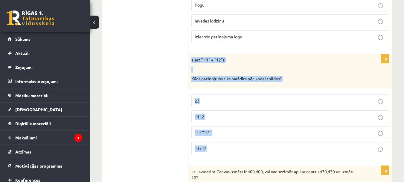
drag, startPoint x: 191, startPoint y: 59, endPoint x: 210, endPoint y: 143, distance: 86.4
click at [210, 143] on div "1p alert("11" + "12"); Kāds paziņojums tiks parādīts pēc koda izpildes? 23 1112…" at bounding box center [291, 107] width 204 height 106
drag, startPoint x: 173, startPoint y: 136, endPoint x: 207, endPoint y: 122, distance: 36.3
click at [207, 122] on label "1112" at bounding box center [291, 116] width 198 height 13
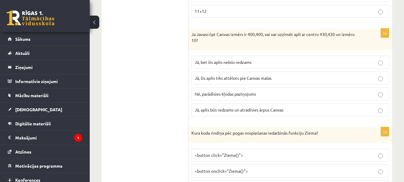
scroll to position [1369, 0]
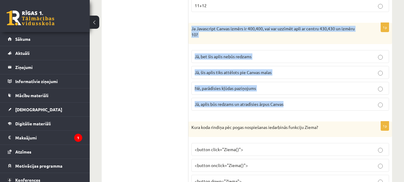
drag, startPoint x: 192, startPoint y: 28, endPoint x: 287, endPoint y: 104, distance: 122.0
click at [287, 104] on div "1p Ja Javascript Canvas izmērs ir 400,400, vai var uzzīmēt apli ar centru 430,4…" at bounding box center [291, 69] width 204 height 93
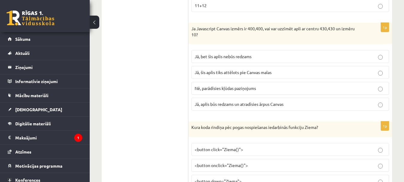
click at [219, 57] on span "Jā, bet šis aplis nebūs redzams" at bounding box center [223, 56] width 57 height 5
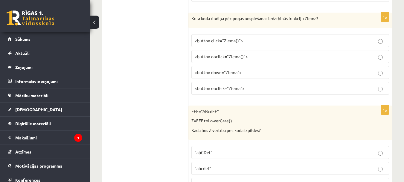
scroll to position [1483, 0]
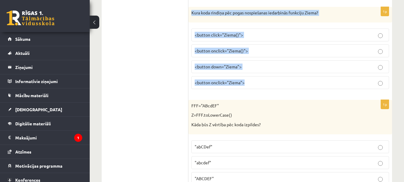
drag, startPoint x: 190, startPoint y: 12, endPoint x: 245, endPoint y: 85, distance: 91.8
click at [245, 85] on div "1p Kura koda rindiņa pēc pogas nospiešanas iedarbinās funkciju Ziema? <button c…" at bounding box center [291, 50] width 204 height 87
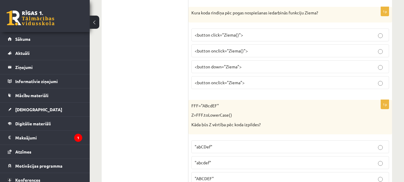
click at [248, 46] on label "<button onclick="Ziema()">" at bounding box center [291, 50] width 198 height 13
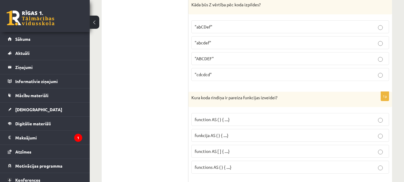
scroll to position [1569, 0]
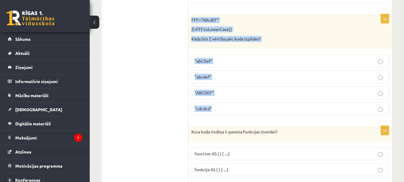
drag, startPoint x: 191, startPoint y: 19, endPoint x: 231, endPoint y: 102, distance: 92.9
click at [231, 102] on div "1p FFF="ABcdEF" Z=FFF.toLowerCase() Kāda būs Z vērtība pēc koda izpildes? "abCD…" at bounding box center [291, 67] width 204 height 106
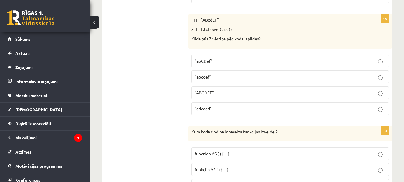
click at [205, 148] on label "function AS ( ) { ....}" at bounding box center [291, 153] width 198 height 13
click at [257, 78] on p ""abcdef"" at bounding box center [290, 77] width 191 height 6
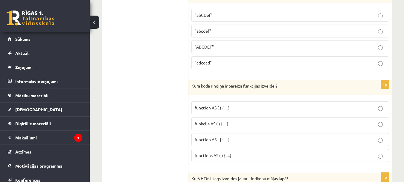
scroll to position [1632, 0]
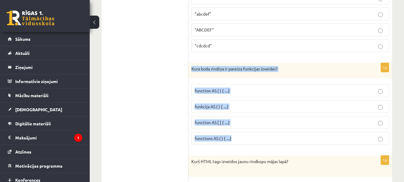
drag, startPoint x: 191, startPoint y: 69, endPoint x: 242, endPoint y: 135, distance: 83.8
click at [242, 135] on div "1p Kura koda rindiņa ir pareiza funkcijas izveidei? function AS ( ) { ....} fun…" at bounding box center [291, 106] width 204 height 87
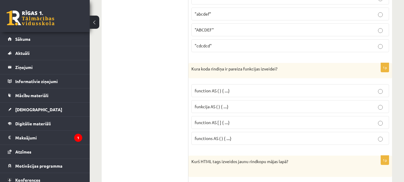
click at [118, 160] on ul "Tests Izvērtējums!" at bounding box center [148, 47] width 81 height 3125
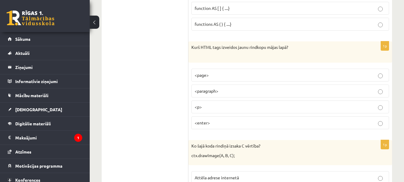
scroll to position [1752, 0]
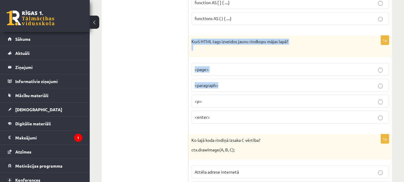
drag, startPoint x: 191, startPoint y: 39, endPoint x: 219, endPoint y: 91, distance: 58.9
click at [219, 91] on div "1p Kurš HTML tags izveidos jaunu rindkopu mājas lapā? <page> <paragraph> <p> <e…" at bounding box center [291, 82] width 204 height 93
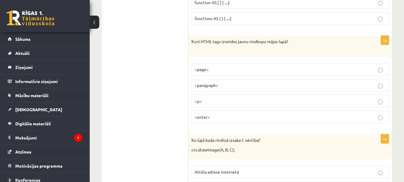
drag, startPoint x: 216, startPoint y: 113, endPoint x: 204, endPoint y: 96, distance: 20.8
click at [214, 115] on label "<enter>" at bounding box center [291, 116] width 198 height 13
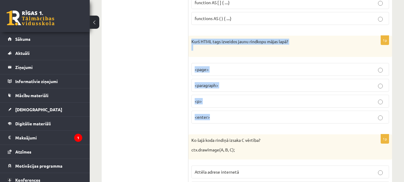
drag, startPoint x: 192, startPoint y: 40, endPoint x: 212, endPoint y: 116, distance: 78.6
click at [212, 116] on div "1p Kurš HTML tags izveidos jaunu rindkopu mājas lapā? <page> <paragraph> <p> <e…" at bounding box center [291, 82] width 204 height 93
drag, startPoint x: 147, startPoint y: 126, endPoint x: 222, endPoint y: 101, distance: 79.0
click at [222, 101] on p "<p>" at bounding box center [290, 101] width 191 height 6
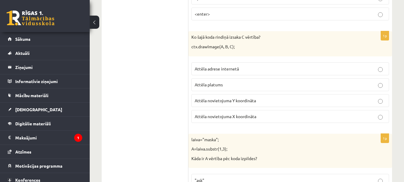
scroll to position [1860, 0]
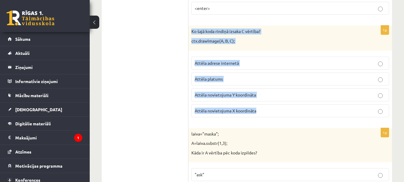
drag, startPoint x: 191, startPoint y: 30, endPoint x: 256, endPoint y: 109, distance: 102.3
click at [256, 109] on div "1p Ko šajā koda rindiņā izsaka C vērtība? ctx.drawImage(A, B, C); Attēla adrese…" at bounding box center [291, 73] width 204 height 96
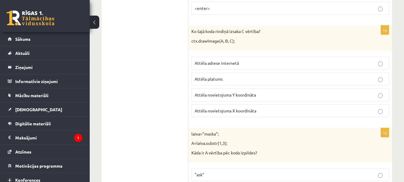
click at [222, 93] on span "Attēla novietojuma Y koordināta" at bounding box center [225, 94] width 61 height 5
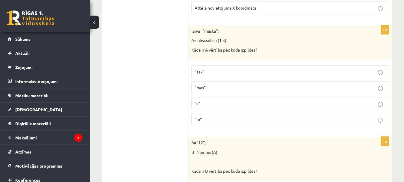
scroll to position [1969, 0]
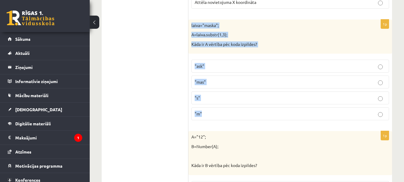
drag, startPoint x: 191, startPoint y: 24, endPoint x: 234, endPoint y: 109, distance: 95.1
click at [234, 109] on div "1p laiva="maska"; A=laiva.substr(1,3); Kāda ir A vērtība pēc koda izpildes? "as…" at bounding box center [291, 72] width 204 height 106
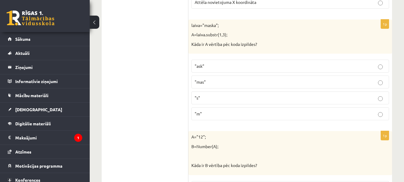
click at [213, 64] on p ""ask"" at bounding box center [290, 66] width 191 height 6
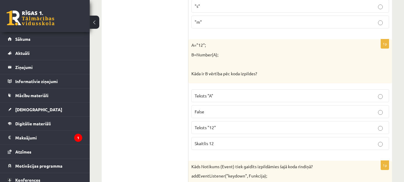
scroll to position [2066, 0]
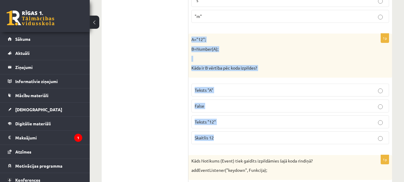
drag, startPoint x: 191, startPoint y: 40, endPoint x: 234, endPoint y: 134, distance: 103.6
click at [234, 134] on div "1p A="12"; B=Number(A); Kāda ir B vērtība pēc koda izpildes? Teksts "A" False T…" at bounding box center [291, 91] width 204 height 115
drag, startPoint x: 162, startPoint y: 116, endPoint x: 201, endPoint y: 133, distance: 43.2
click at [201, 133] on label "Skaitlis 12" at bounding box center [291, 137] width 198 height 13
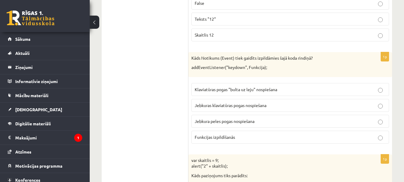
scroll to position [2186, 0]
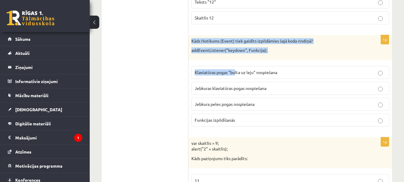
drag, startPoint x: 193, startPoint y: 41, endPoint x: 235, endPoint y: 74, distance: 53.6
click at [235, 74] on div "1p Kāds Notikums (Event) tiek gaidīts izpildāmies šajā koda rindiņā? addEventLi…" at bounding box center [291, 83] width 204 height 96
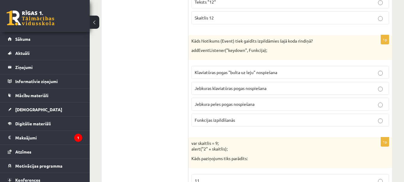
click at [234, 128] on fieldset "Klaviatūras pogas "bulta uz leju" nospiešana Jebkuras klaviatūras pogas nospieš…" at bounding box center [291, 95] width 198 height 65
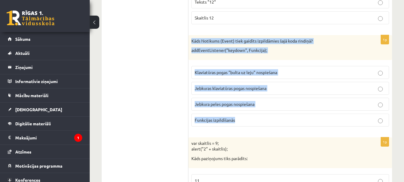
drag, startPoint x: 234, startPoint y: 122, endPoint x: 189, endPoint y: 41, distance: 92.3
click at [189, 41] on div "1p Kāds Notikums (Event) tiek gaidīts izpildāmies šajā koda rindiņā? addEventLi…" at bounding box center [291, 83] width 204 height 96
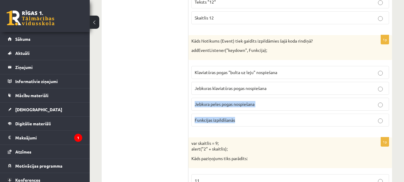
drag, startPoint x: 377, startPoint y: 86, endPoint x: 401, endPoint y: 117, distance: 39.0
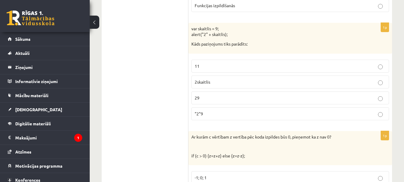
scroll to position [2294, 0]
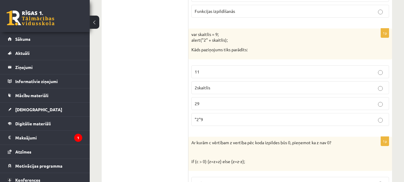
click at [191, 33] on div "var skaitlis = 9; alert("2" + skaitlis); Kāds paziņojums tiks parādīts:" at bounding box center [291, 43] width 204 height 31
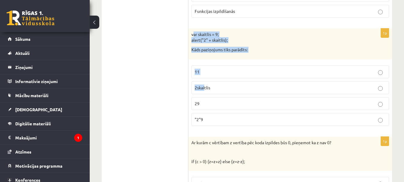
drag, startPoint x: 193, startPoint y: 35, endPoint x: 206, endPoint y: 83, distance: 49.5
click at [206, 83] on div "1p var skaitlis = 9; alert("2" + skaitlis); Kāds paziņojums tiks parādīts: 11 2…" at bounding box center [291, 79] width 204 height 102
click at [189, 39] on div "var skaitlis = 9; alert("2" + skaitlis); Kāds paziņojums tiks parādīts:" at bounding box center [291, 43] width 204 height 31
drag, startPoint x: 191, startPoint y: 34, endPoint x: 211, endPoint y: 116, distance: 84.4
click at [211, 116] on div "1p var skaitlis = 9; alert("2" + skaitlis); Kāds paziņojums tiks parādīts: 11 2…" at bounding box center [291, 79] width 204 height 102
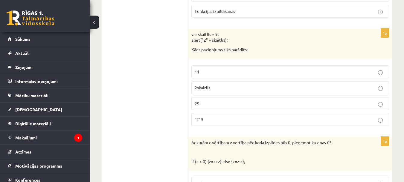
click at [210, 104] on p "29" at bounding box center [290, 103] width 191 height 6
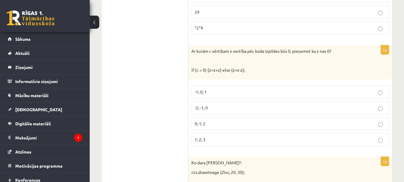
scroll to position [2403, 0]
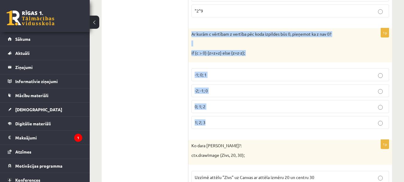
drag, startPoint x: 192, startPoint y: 34, endPoint x: 212, endPoint y: 115, distance: 84.1
click at [212, 115] on div "1p Ar kurām c vērtībam z vertība pēc koda izpildes būs 0, pieņemot ka z nav 0? …" at bounding box center [291, 81] width 204 height 106
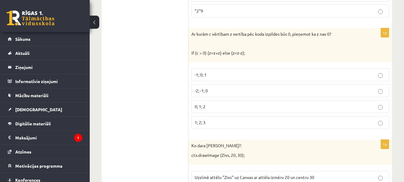
click at [204, 93] on p "-2; -1; 0" at bounding box center [290, 90] width 191 height 6
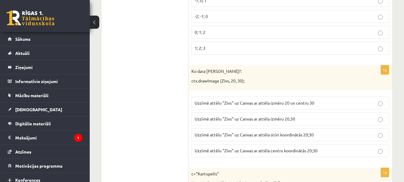
scroll to position [2483, 0]
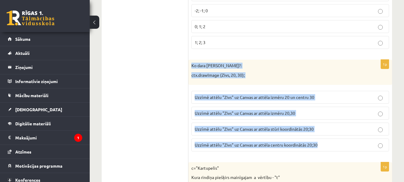
drag, startPoint x: 192, startPoint y: 65, endPoint x: 323, endPoint y: 142, distance: 151.9
click at [323, 142] on div "1p Ko dara koda rindiņa?: ctx.drawImage (Zivs, 20, 30); Uzzīmē attēlu "Zivs" uz…" at bounding box center [291, 108] width 204 height 96
click at [297, 150] on label "Uzzīmē attēlu "Zivs" uz Canvas ar attēla centru koordinātās 20;30" at bounding box center [291, 144] width 198 height 13
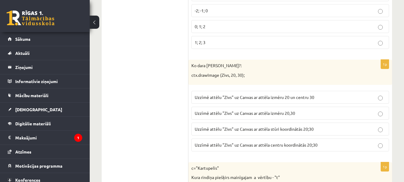
click at [263, 127] on span "Uzzīmē attēlu "Zivs" uz Canvas ar attēla stūri koordinātās 20;30" at bounding box center [254, 128] width 119 height 5
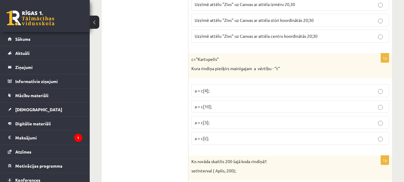
scroll to position [2620, 0]
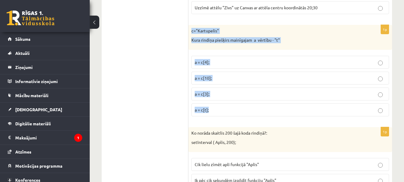
drag, startPoint x: 191, startPoint y: 30, endPoint x: 210, endPoint y: 109, distance: 81.3
click at [210, 109] on div "1p c="Kartupelis" Kura rindiņa piešķirs mainīgajam a vērtību - "t" a = c[4]; a …" at bounding box center [291, 73] width 204 height 96
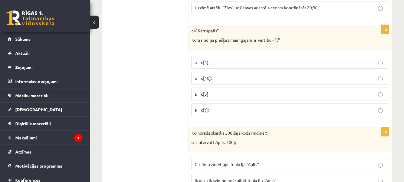
click at [204, 93] on span "a = c[3];" at bounding box center [202, 93] width 15 height 5
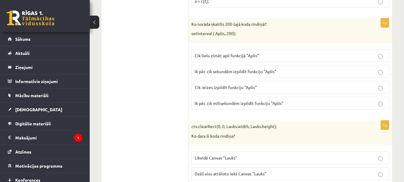
scroll to position [2745, 0]
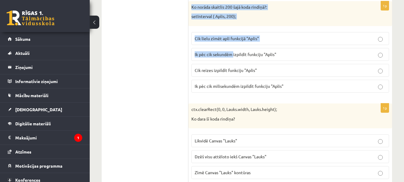
drag, startPoint x: 191, startPoint y: 7, endPoint x: 233, endPoint y: 57, distance: 64.8
click at [233, 57] on div "1p Ko norāda skaitlis 200 šajā koda rindiņā?: setInterval ( Aplis, 200); Cik li…" at bounding box center [291, 49] width 204 height 96
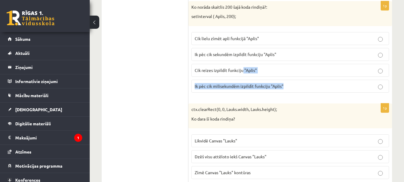
drag, startPoint x: 254, startPoint y: 84, endPoint x: 283, endPoint y: 83, distance: 29.3
click at [283, 83] on fieldset "Cik lielu zīmēt apli funkcijā "Aplis" Ik pēc cik sekundēm izpildīt funkciju "Ap…" at bounding box center [291, 61] width 198 height 65
click at [289, 96] on div "1p Ko norāda skaitlis 200 šajā koda rindiņā?: setInterval ( Aplis, 200); Cik li…" at bounding box center [291, 49] width 204 height 96
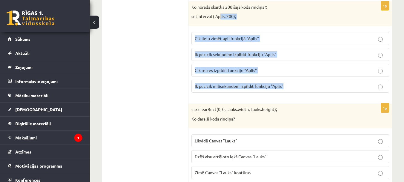
drag, startPoint x: 283, startPoint y: 85, endPoint x: 206, endPoint y: 1, distance: 114.4
click at [210, 5] on div "1p Ko norāda skaitlis 200 šajā koda rindiņā?: setInterval ( Aplis, 200); Cik li…" at bounding box center [291, 49] width 204 height 96
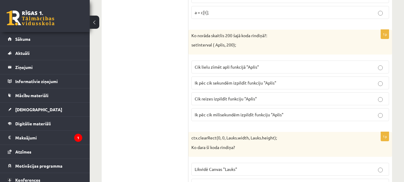
scroll to position [2728, 0]
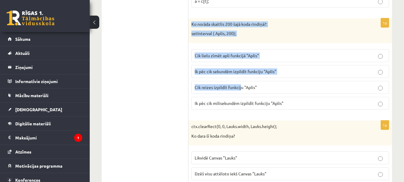
drag, startPoint x: 191, startPoint y: 23, endPoint x: 241, endPoint y: 88, distance: 81.8
click at [241, 88] on div "1p Ko norāda skaitlis 200 šajā koda rindiņā?: setInterval ( Aplis, 200); Cik li…" at bounding box center [291, 66] width 204 height 96
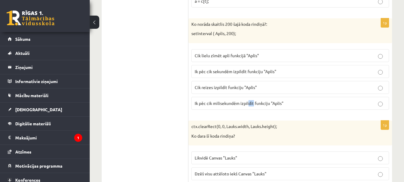
click at [253, 113] on div "1p Ko norāda skaitlis 200 šajā koda rindiņā?: setInterval ( Aplis, 200); Cik li…" at bounding box center [291, 66] width 204 height 96
drag, startPoint x: 280, startPoint y: 104, endPoint x: 285, endPoint y: 102, distance: 5.5
click at [285, 102] on p "Ik pēc cik milisekundēm izpildīt funkciju "Aplis"" at bounding box center [290, 103] width 191 height 6
drag, startPoint x: 282, startPoint y: 103, endPoint x: 267, endPoint y: 91, distance: 18.8
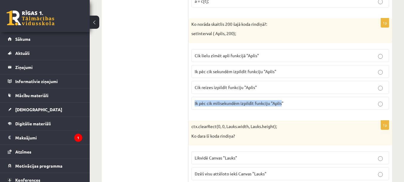
click at [267, 91] on fieldset "Cik lielu zīmēt apli funkcijā "Aplis" Ik pēc cik sekundēm izpildīt funkciju "Ap…" at bounding box center [291, 78] width 198 height 65
click at [278, 108] on label "Ik pēc cik milisekundēm izpildīt funkciju "Aplis"" at bounding box center [291, 103] width 198 height 13
drag, startPoint x: 284, startPoint y: 102, endPoint x: 257, endPoint y: 93, distance: 28.3
click at [257, 93] on fieldset "Cik lielu zīmēt apli funkcijā "Aplis" Ik pēc cik sekundēm izpildīt funkciju "Ap…" at bounding box center [291, 78] width 198 height 65
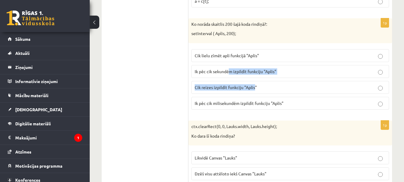
drag, startPoint x: 244, startPoint y: 82, endPoint x: 230, endPoint y: 69, distance: 18.4
click at [230, 69] on fieldset "Cik lielu zīmēt apli funkcijā "Aplis" Ik pēc cik sekundēm izpildīt funkciju "Ap…" at bounding box center [291, 78] width 198 height 65
click at [230, 69] on span "Ik pēc cik sekundēm izpildīt funkciju "Aplis"" at bounding box center [236, 71] width 82 height 5
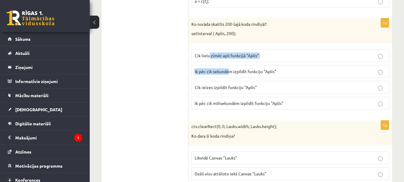
drag, startPoint x: 218, startPoint y: 57, endPoint x: 207, endPoint y: 47, distance: 14.4
click at [207, 47] on fieldset "Cik lielu zīmēt apli funkcijā "Aplis" Ik pēc cik sekundēm izpildīt funkciju "Ap…" at bounding box center [291, 78] width 198 height 65
click at [207, 46] on div "1p Ko norāda skaitlis 200 šajā koda rindiņā?: setInterval ( Aplis, 200); Cik li…" at bounding box center [291, 66] width 204 height 96
click at [205, 44] on div "1p Ko norāda skaitlis 200 šajā koda rindiņā?: setInterval ( Aplis, 200); Cik li…" at bounding box center [291, 66] width 204 height 96
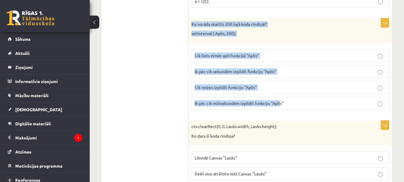
drag, startPoint x: 192, startPoint y: 22, endPoint x: 282, endPoint y: 98, distance: 117.9
click at [280, 98] on div "1p Ko norāda skaitlis 200 šajā koda rindiņā?: setInterval ( Aplis, 200); Cik li…" at bounding box center [291, 66] width 204 height 96
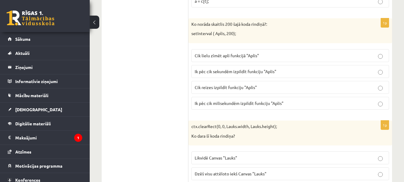
drag, startPoint x: 285, startPoint y: 100, endPoint x: 282, endPoint y: 105, distance: 5.8
click at [282, 105] on label "Ik pēc cik milisekundēm izpildīt funkciju "Aplis"" at bounding box center [291, 103] width 198 height 13
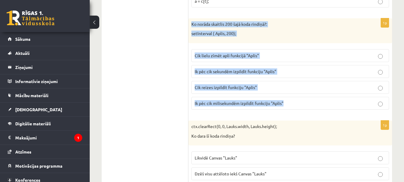
drag, startPoint x: 192, startPoint y: 23, endPoint x: 283, endPoint y: 101, distance: 119.1
click at [283, 101] on div "1p Ko norāda skaitlis 200 šajā koda rindiņā?: setInterval ( Aplis, 200); Cik li…" at bounding box center [291, 66] width 204 height 96
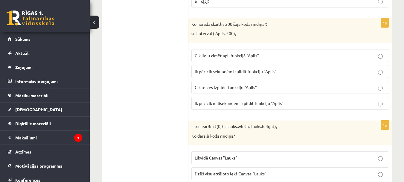
click at [228, 70] on span "Ik pēc cik sekundēm izpildīt funkciju "Aplis"" at bounding box center [236, 71] width 82 height 5
click at [234, 102] on span "Ik pēc cik milisekundēm izpildīt funkciju "Aplis"" at bounding box center [239, 102] width 89 height 5
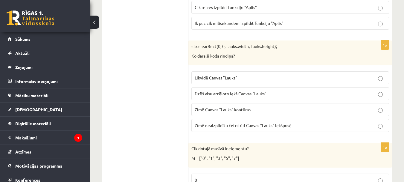
scroll to position [2814, 0]
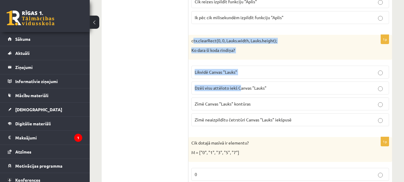
drag, startPoint x: 193, startPoint y: 41, endPoint x: 241, endPoint y: 83, distance: 64.1
click at [241, 83] on div "1p ctx.clearRect(0, 0, Lauks.width, Lauks.height); Ko dara šī koda rindiņa? Lik…" at bounding box center [291, 83] width 204 height 96
click at [241, 83] on label "Dzēš visu attēloto iekš Canvas "Lauks"" at bounding box center [291, 87] width 198 height 13
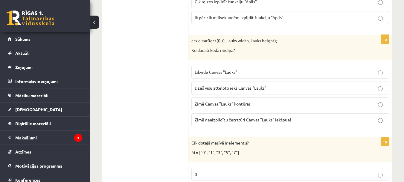
click at [274, 116] on label "Zīmē neaizpildītu četrstūri Canvas "Lauks" iekšpusē" at bounding box center [291, 119] width 198 height 13
drag, startPoint x: 274, startPoint y: 116, endPoint x: 292, endPoint y: 119, distance: 17.9
click at [292, 119] on label "Zīmē neaizpildītu četrstūri Canvas "Lauks" iekšpusē" at bounding box center [291, 119] width 198 height 13
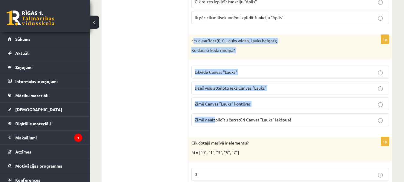
drag, startPoint x: 192, startPoint y: 39, endPoint x: 216, endPoint y: 116, distance: 80.4
click at [216, 116] on div "1p ctx.clearRect(0, 0, Lauks.width, Lauks.height); Ko dara šī koda rindiņa? Lik…" at bounding box center [291, 83] width 204 height 96
drag, startPoint x: 192, startPoint y: 40, endPoint x: 291, endPoint y: 119, distance: 126.5
click at [291, 119] on div "1p ctx.clearRect(0, 0, Lauks.width, Lauks.height); Ko dara šī koda rindiņa? Lik…" at bounding box center [291, 83] width 204 height 96
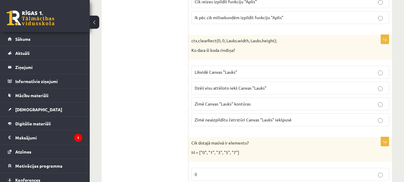
click at [206, 87] on span "Dzēš visu attēloto iekš Canvas "Lauks"" at bounding box center [231, 87] width 72 height 5
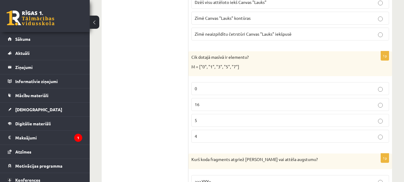
scroll to position [2905, 0]
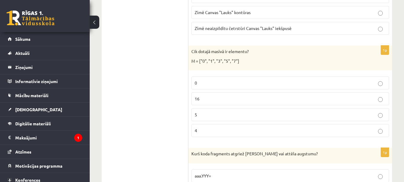
drag, startPoint x: 192, startPoint y: 50, endPoint x: 202, endPoint y: 73, distance: 25.2
click at [196, 57] on div "Cik dotajā masīvā ir elementu? M = ["0", "1", "3", "5", "7"]" at bounding box center [291, 58] width 204 height 25
drag, startPoint x: 205, startPoint y: 82, endPoint x: 204, endPoint y: 109, distance: 26.9
click at [204, 109] on fieldset "0 16 5 4" at bounding box center [291, 105] width 198 height 65
click at [196, 66] on div "Cik dotajā masīvā ir elementu? M = ["0", "1", "3", "5", "7"]" at bounding box center [291, 58] width 204 height 25
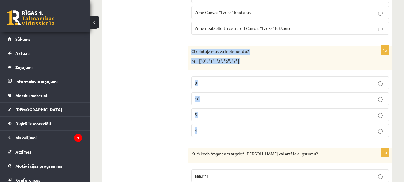
drag, startPoint x: 192, startPoint y: 50, endPoint x: 253, endPoint y: 125, distance: 97.2
click at [253, 125] on div "1p Cik dotajā masīvā ir elementu? M = ["0", "1", "3", "5", "7"] 0 16 5 4" at bounding box center [291, 94] width 204 height 96
drag, startPoint x: 171, startPoint y: 120, endPoint x: 197, endPoint y: 113, distance: 27.4
click at [197, 113] on p "5" at bounding box center [290, 114] width 191 height 6
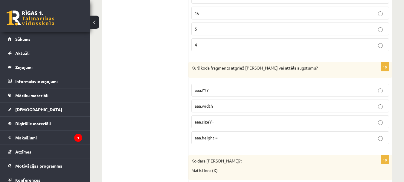
scroll to position [3002, 0]
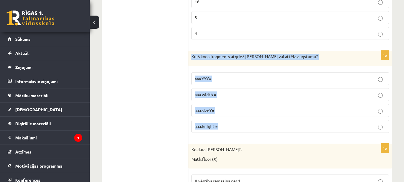
drag, startPoint x: 192, startPoint y: 55, endPoint x: 241, endPoint y: 125, distance: 85.6
click at [241, 125] on div "1p Kurš koda fragments atgriež Canvas vai attēla augstumu? aaa.YYY= aaa.width =…" at bounding box center [291, 94] width 204 height 87
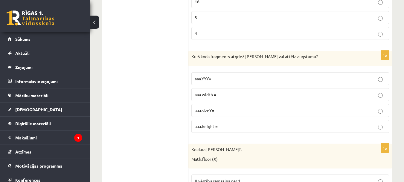
click at [200, 124] on span "aaa.height =" at bounding box center [206, 125] width 23 height 5
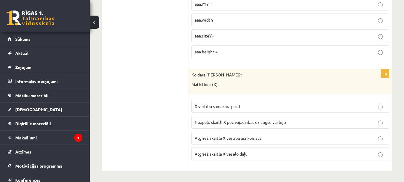
scroll to position [3078, 0]
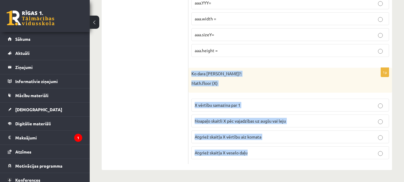
drag, startPoint x: 192, startPoint y: 72, endPoint x: 248, endPoint y: 151, distance: 97.4
click at [248, 151] on div "1p Ko dara koda rindiņa?: Math.floor (X) X vērtību samazina par 1 Noapaļo skait…" at bounding box center [291, 116] width 204 height 96
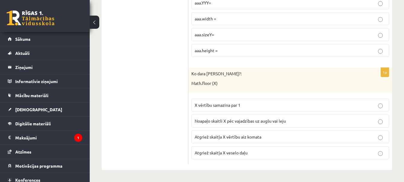
click at [216, 155] on span "Atgriež skaitļa X veselo daļu" at bounding box center [221, 152] width 53 height 5
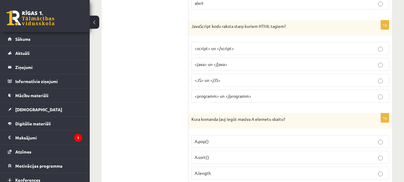
scroll to position [920, 0]
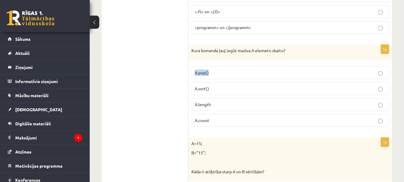
drag, startPoint x: 403, startPoint y: 58, endPoint x: 402, endPoint y: 66, distance: 8.1
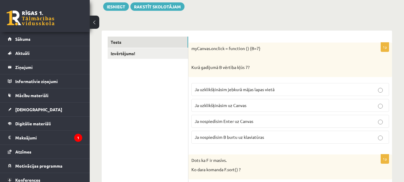
scroll to position [0, 0]
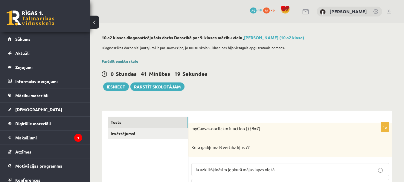
click at [134, 62] on link "Parādīt punktu skalu" at bounding box center [120, 61] width 37 height 5
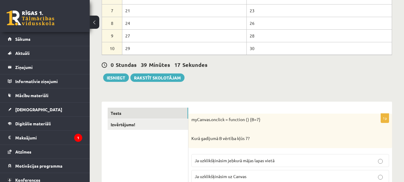
scroll to position [191, 0]
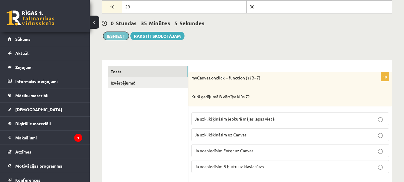
click at [123, 36] on button "Iesniegt" at bounding box center [116, 36] width 26 height 8
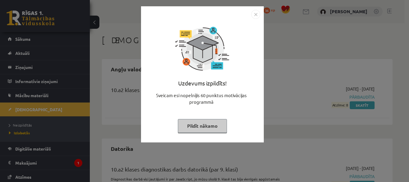
click at [257, 15] on img "Close" at bounding box center [255, 14] width 9 height 9
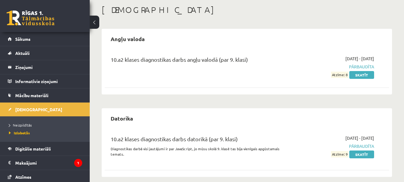
scroll to position [31, 0]
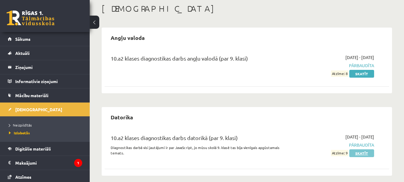
click at [369, 155] on link "Skatīt" at bounding box center [362, 153] width 25 height 8
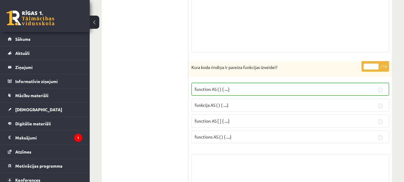
scroll to position [2664, 0]
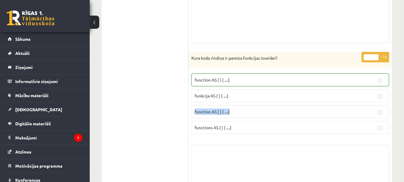
drag, startPoint x: 403, startPoint y: 99, endPoint x: 403, endPoint y: 104, distance: 5.4
click at [403, 104] on div "10.a2 klases diagnosticējošais darbs Datorikā par 9. klases mācību vielu , Lail…" at bounding box center [247, 4] width 315 height 5291
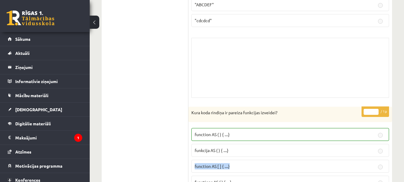
scroll to position [1864, 0]
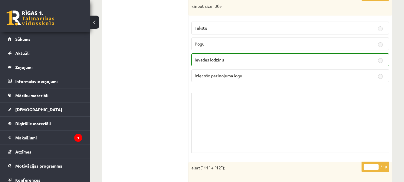
drag, startPoint x: 401, startPoint y: 19, endPoint x: 402, endPoint y: 16, distance: 3.5
click at [64, 141] on legend "Maksājumi 1" at bounding box center [48, 138] width 67 height 14
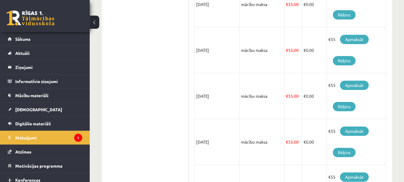
scroll to position [215, 0]
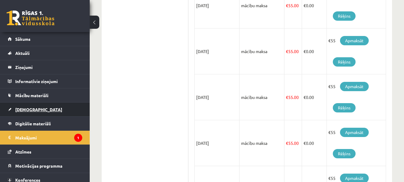
click at [40, 103] on link "[DEMOGRAPHIC_DATA]" at bounding box center [45, 109] width 75 height 14
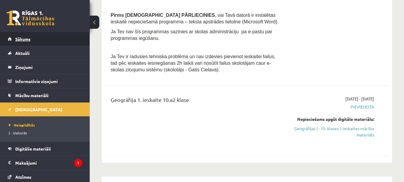
click at [37, 36] on link "Sākums" at bounding box center [45, 39] width 75 height 14
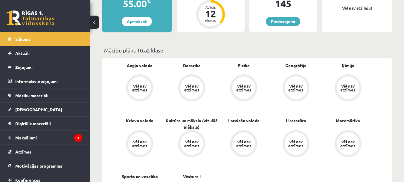
scroll to position [150, 0]
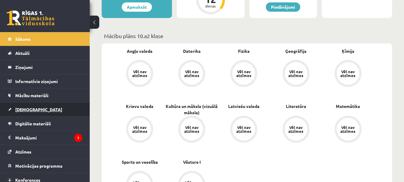
click at [54, 108] on link "[DEMOGRAPHIC_DATA]" at bounding box center [45, 109] width 75 height 14
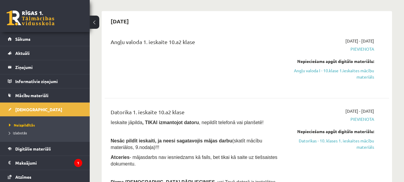
scroll to position [68, 0]
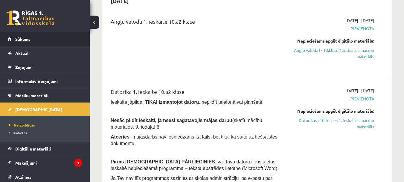
click at [41, 43] on link "Sākums" at bounding box center [45, 39] width 75 height 14
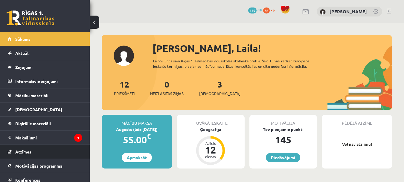
click at [69, 155] on link "Atzīmes" at bounding box center [45, 152] width 75 height 14
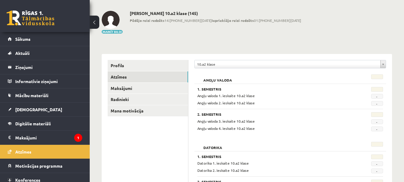
scroll to position [7, 0]
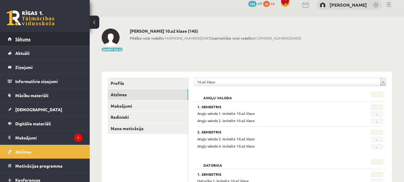
click at [50, 44] on link "Sākums" at bounding box center [45, 39] width 75 height 14
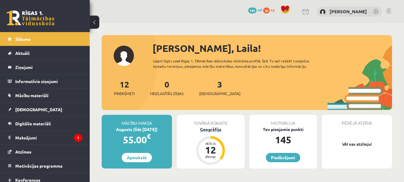
click at [219, 152] on div "12" at bounding box center [211, 150] width 18 height 10
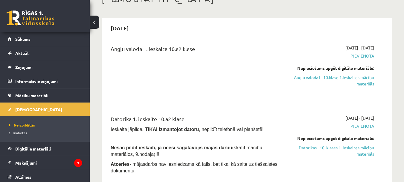
scroll to position [51, 0]
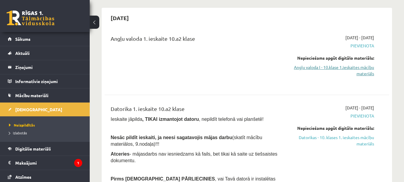
click at [362, 67] on link "Angļu valoda I - 10.klase 1.ieskaites mācību materiāls" at bounding box center [333, 70] width 82 height 13
click at [28, 133] on link "Izlabotās" at bounding box center [46, 132] width 75 height 5
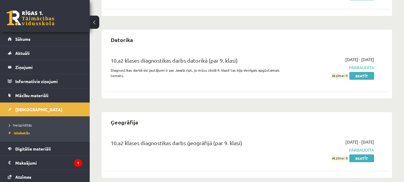
scroll to position [110, 0]
